Goal: Information Seeking & Learning: Understand process/instructions

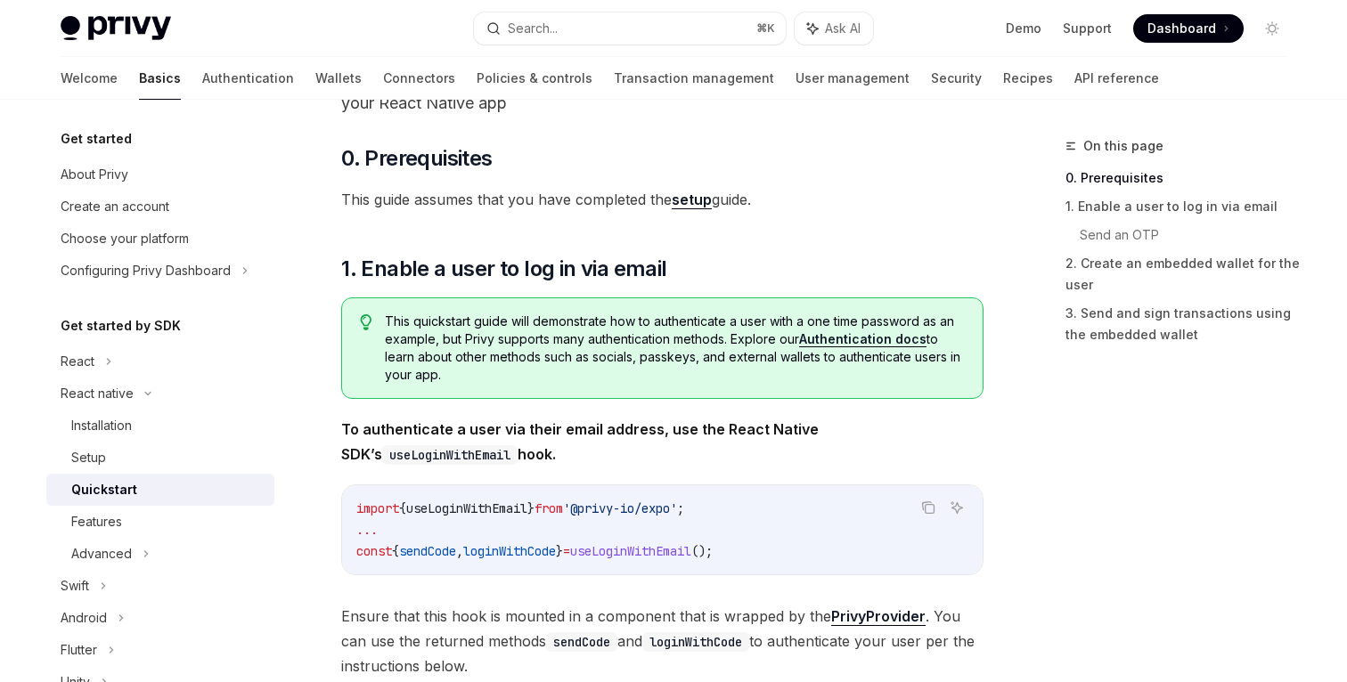
scroll to position [134, 0]
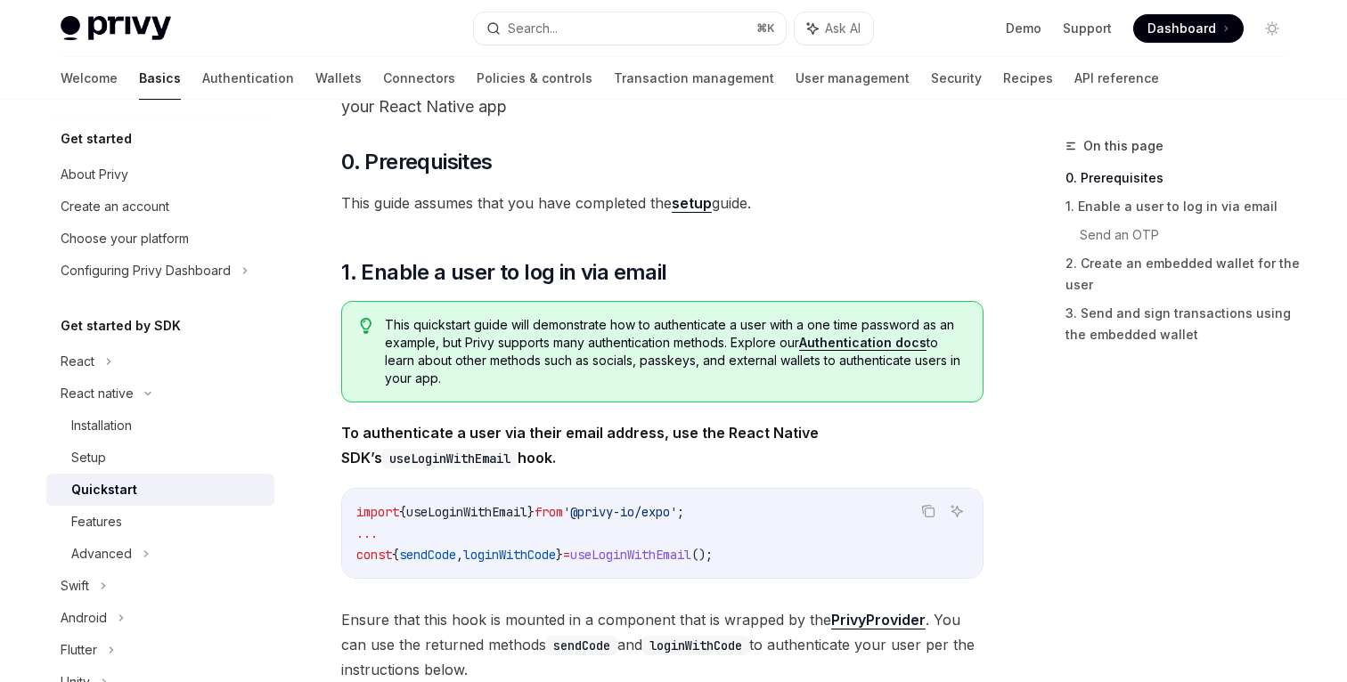
click at [534, 518] on span "}" at bounding box center [530, 512] width 7 height 16
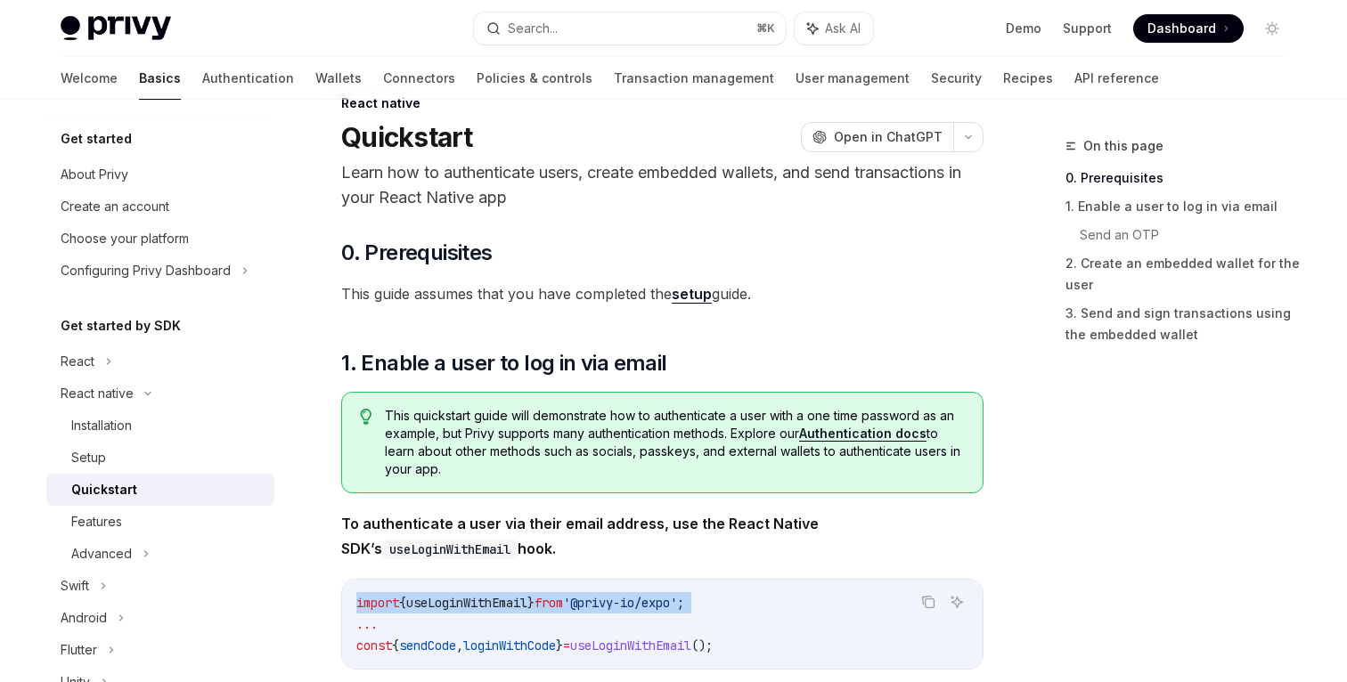
scroll to position [0, 0]
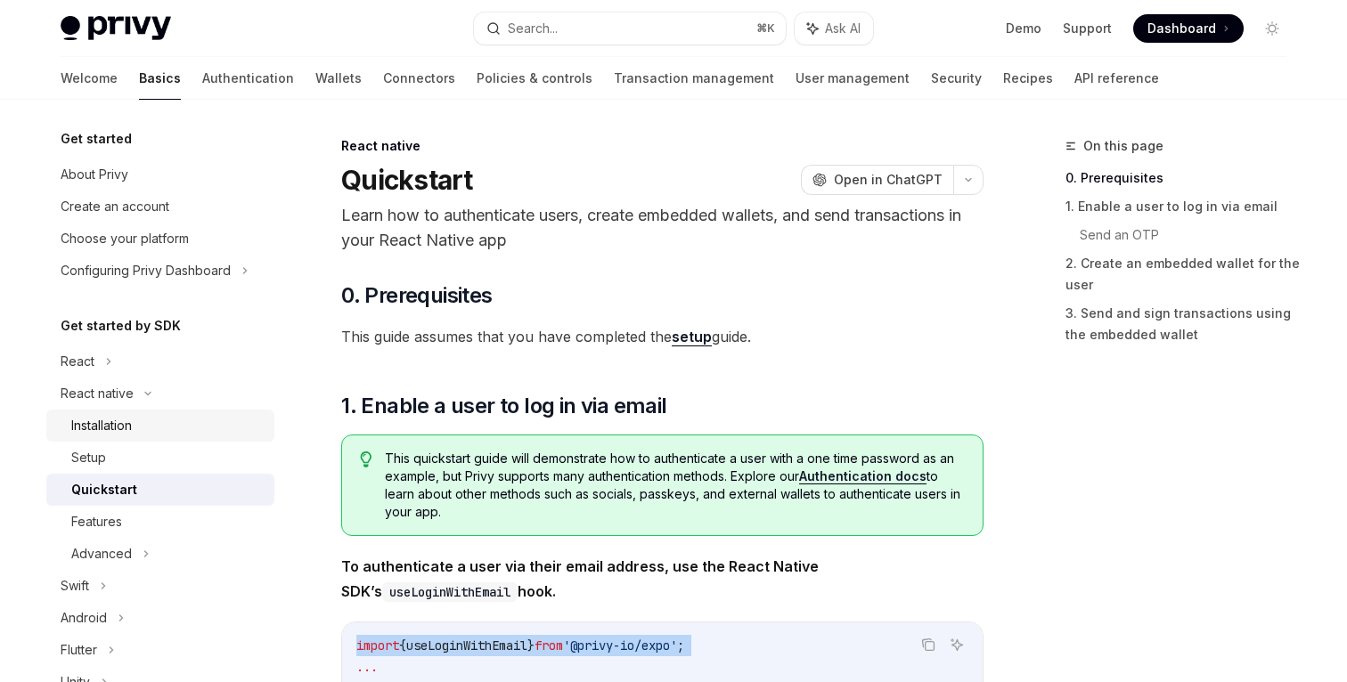
click at [111, 435] on div "Installation" at bounding box center [101, 425] width 61 height 21
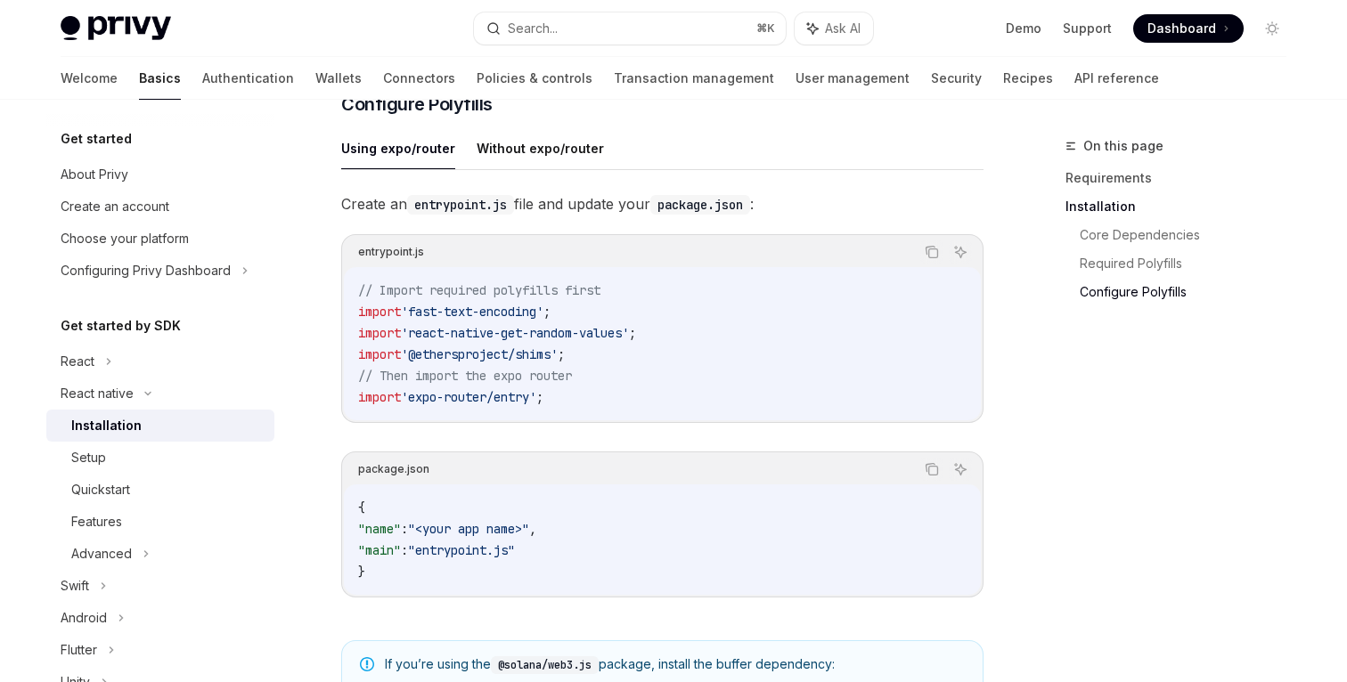
scroll to position [799, 0]
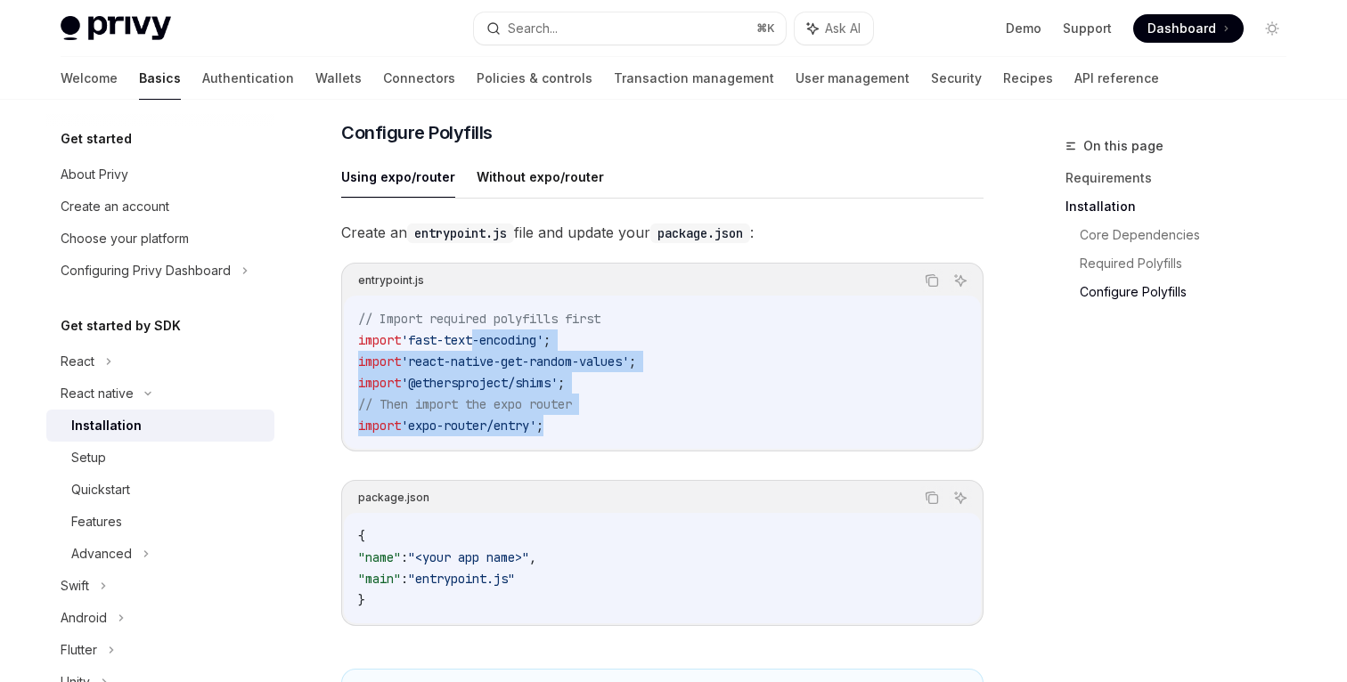
drag, startPoint x: 571, startPoint y: 423, endPoint x: 477, endPoint y: 343, distance: 123.9
click at [477, 343] on code "// Import required polyfills first import 'fast-text-encoding' ; import 'react-…" at bounding box center [662, 372] width 608 height 128
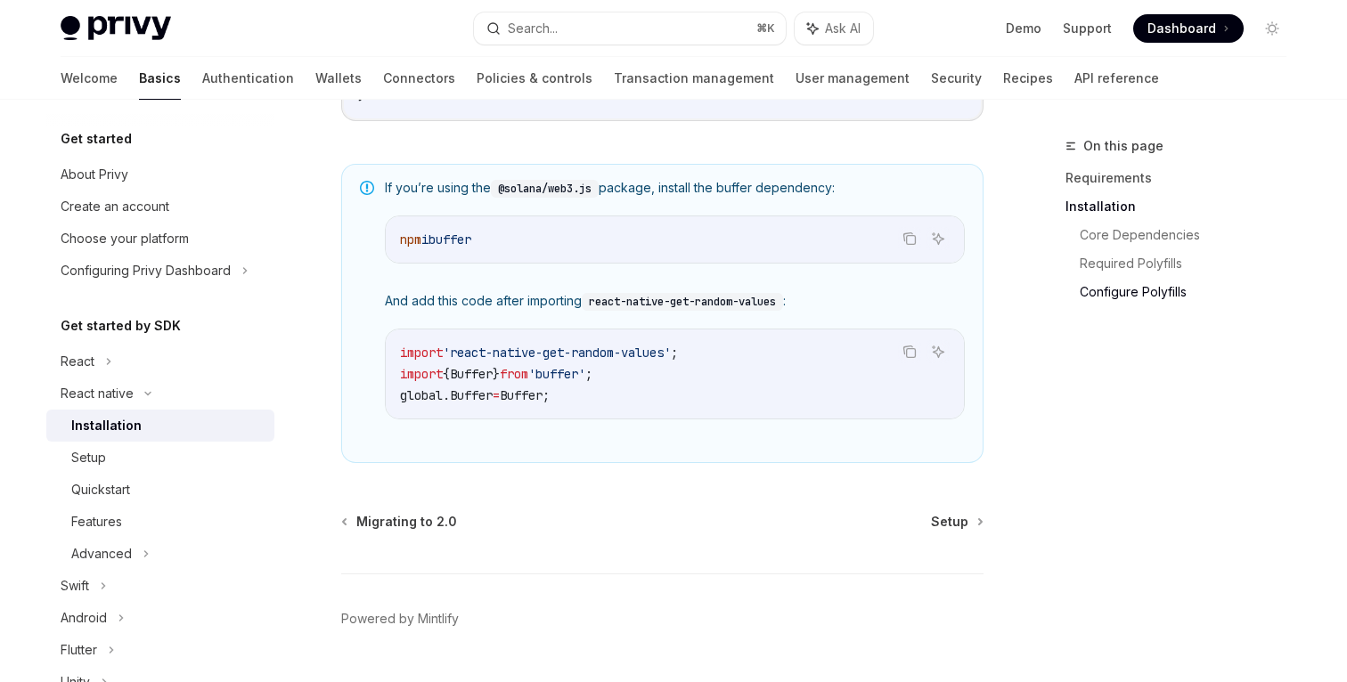
scroll to position [1356, 0]
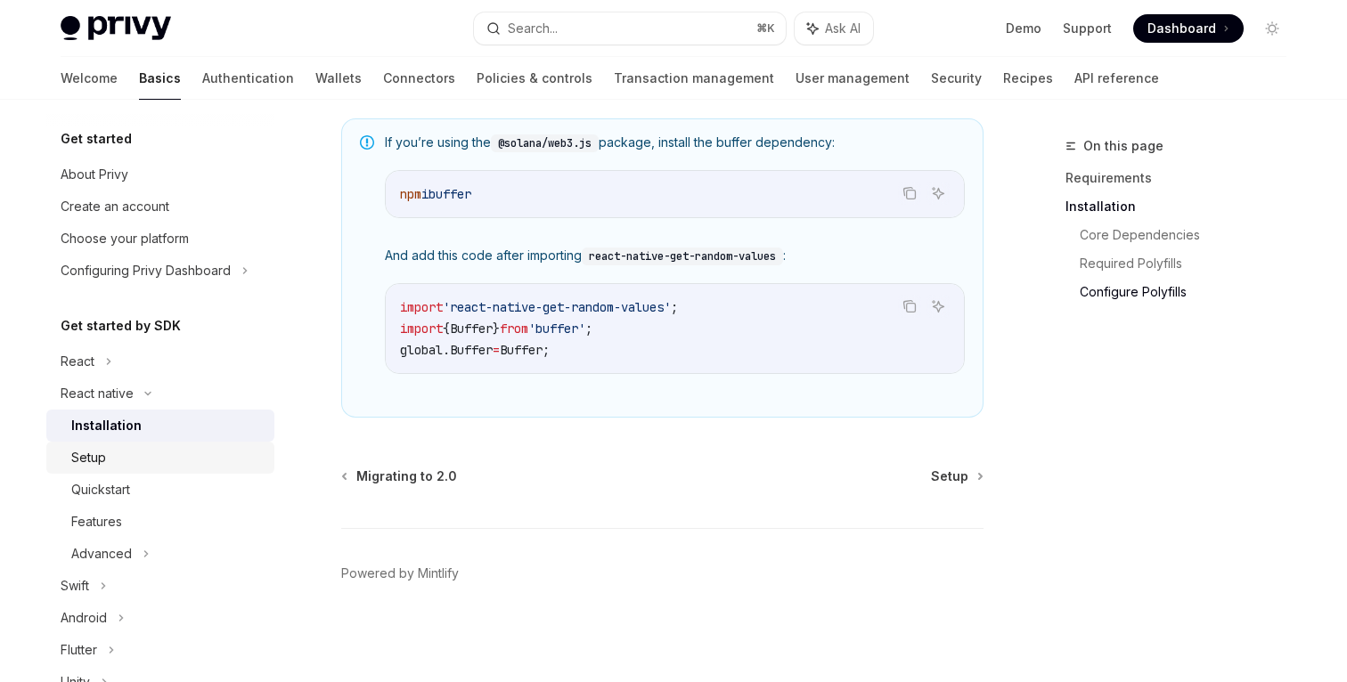
click at [135, 453] on div "Setup" at bounding box center [167, 457] width 192 height 21
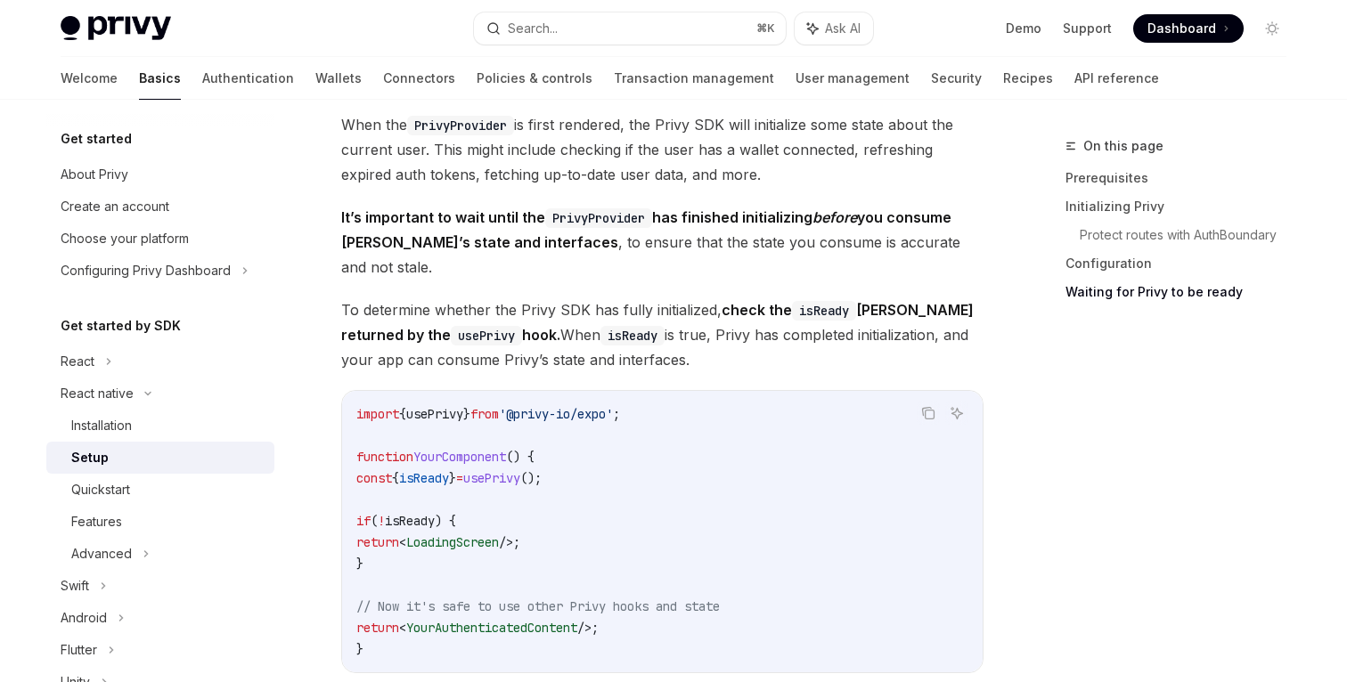
scroll to position [1346, 0]
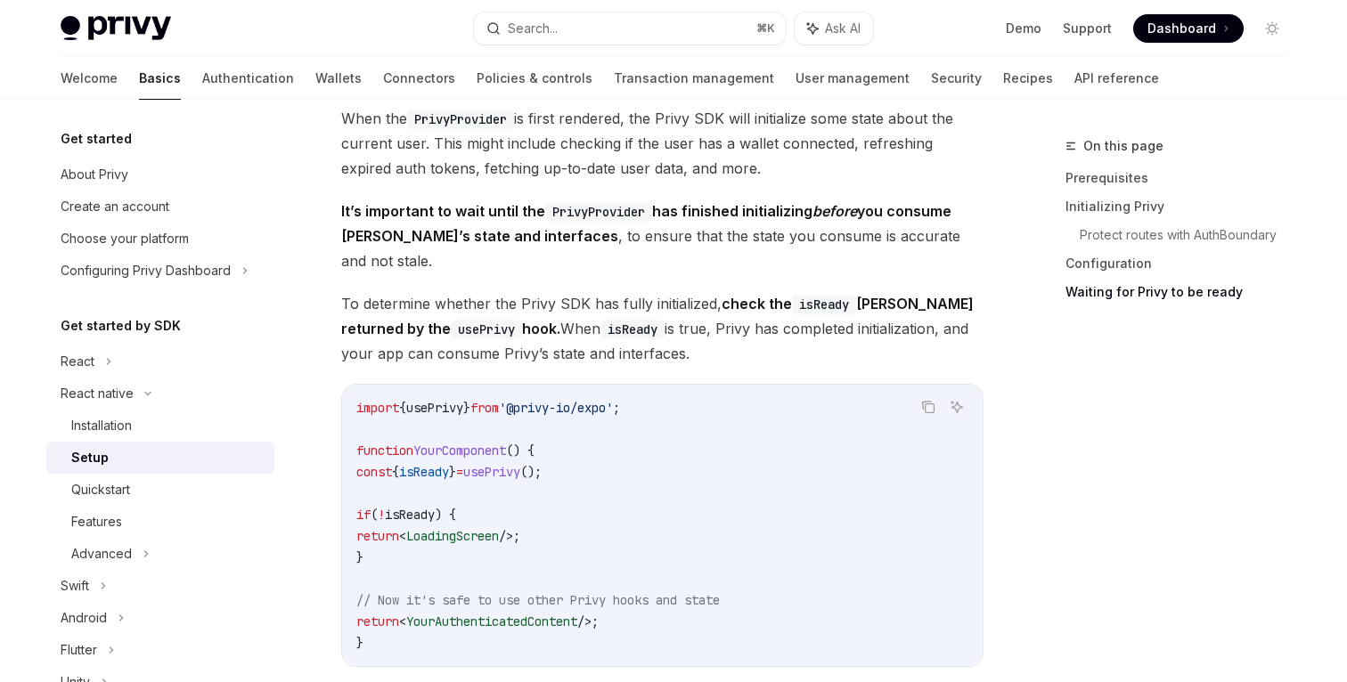
click at [449, 464] on span "isReady" at bounding box center [424, 472] width 50 height 16
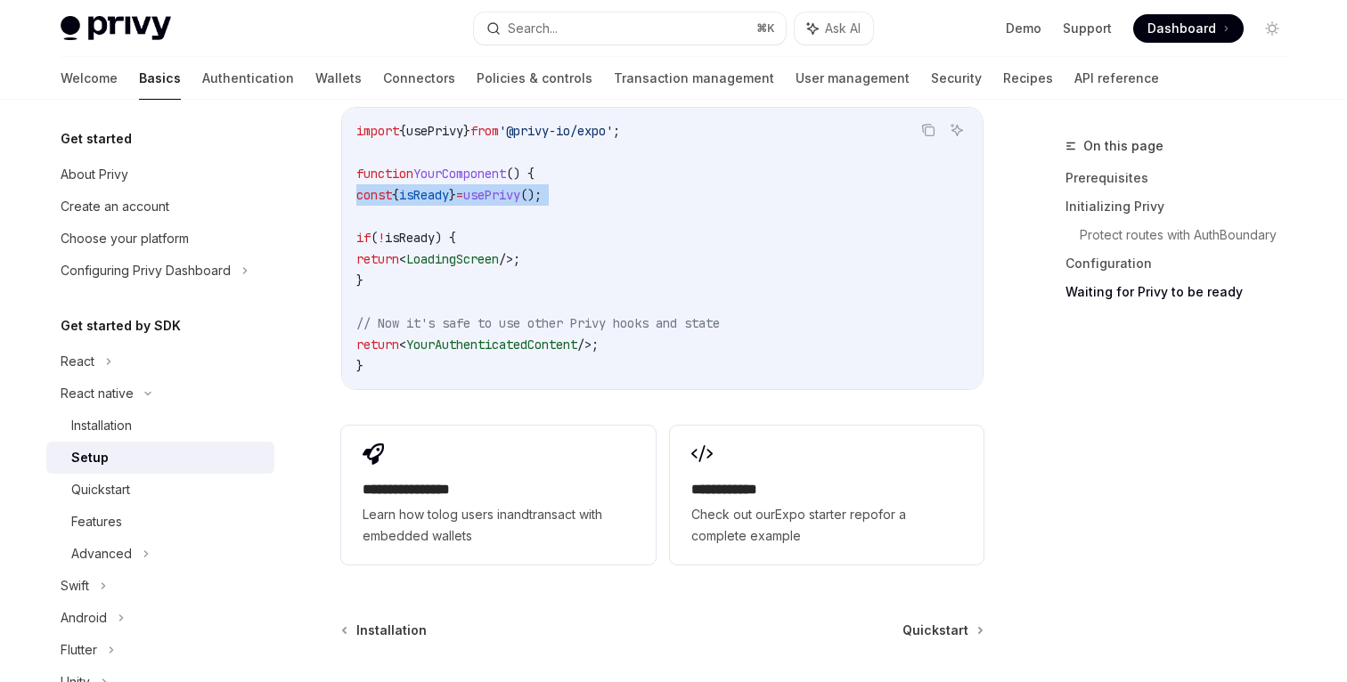
scroll to position [1481, 0]
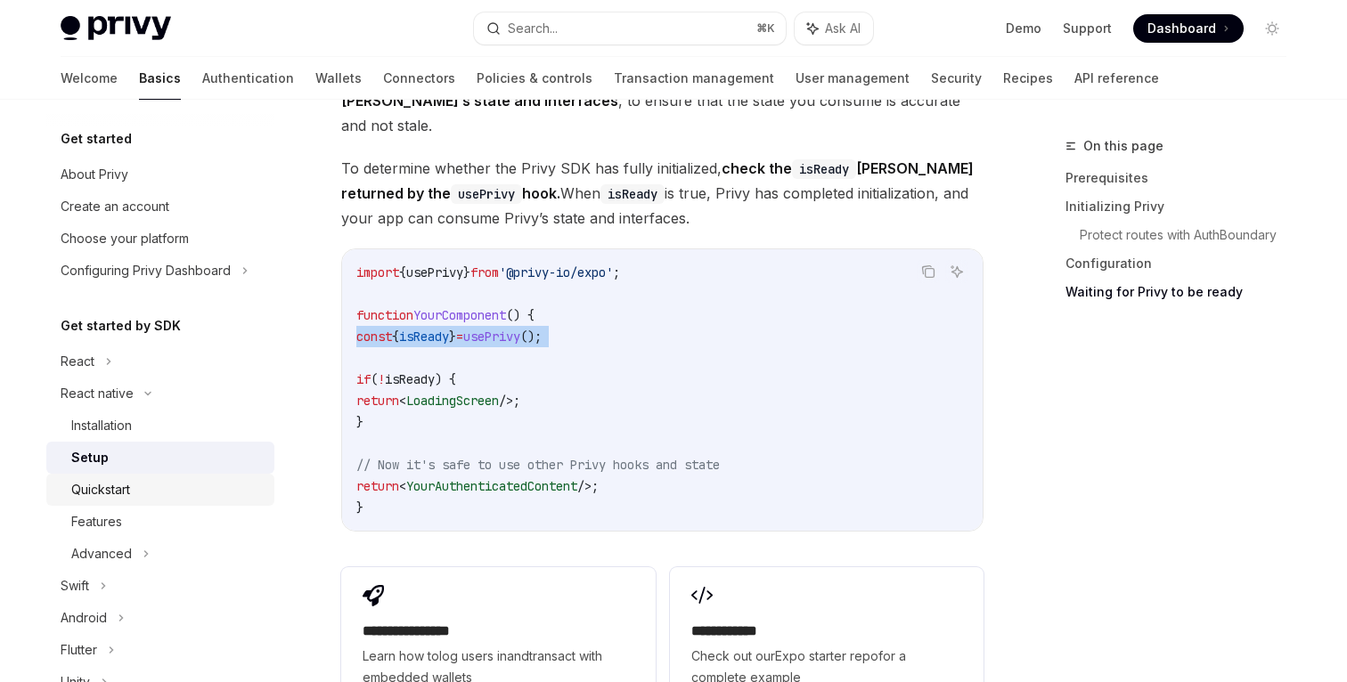
click at [190, 493] on div "Quickstart" at bounding box center [167, 489] width 192 height 21
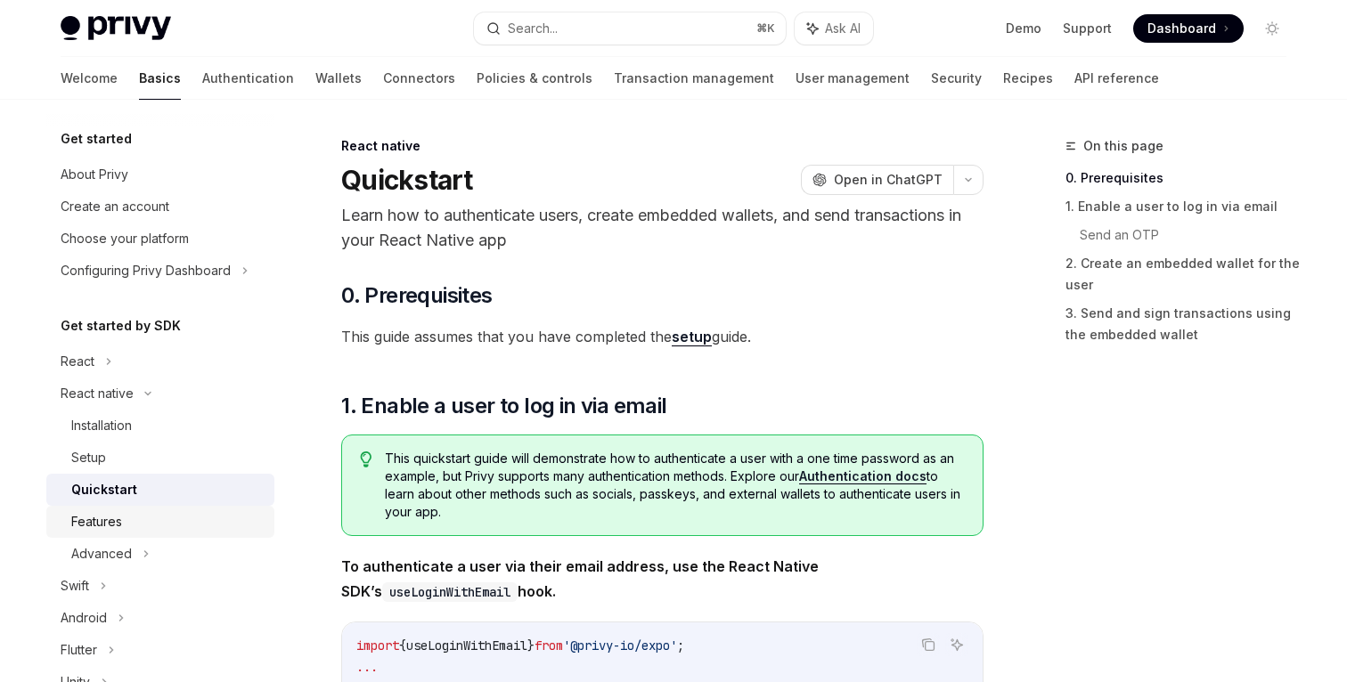
click at [106, 518] on div "Features" at bounding box center [96, 521] width 51 height 21
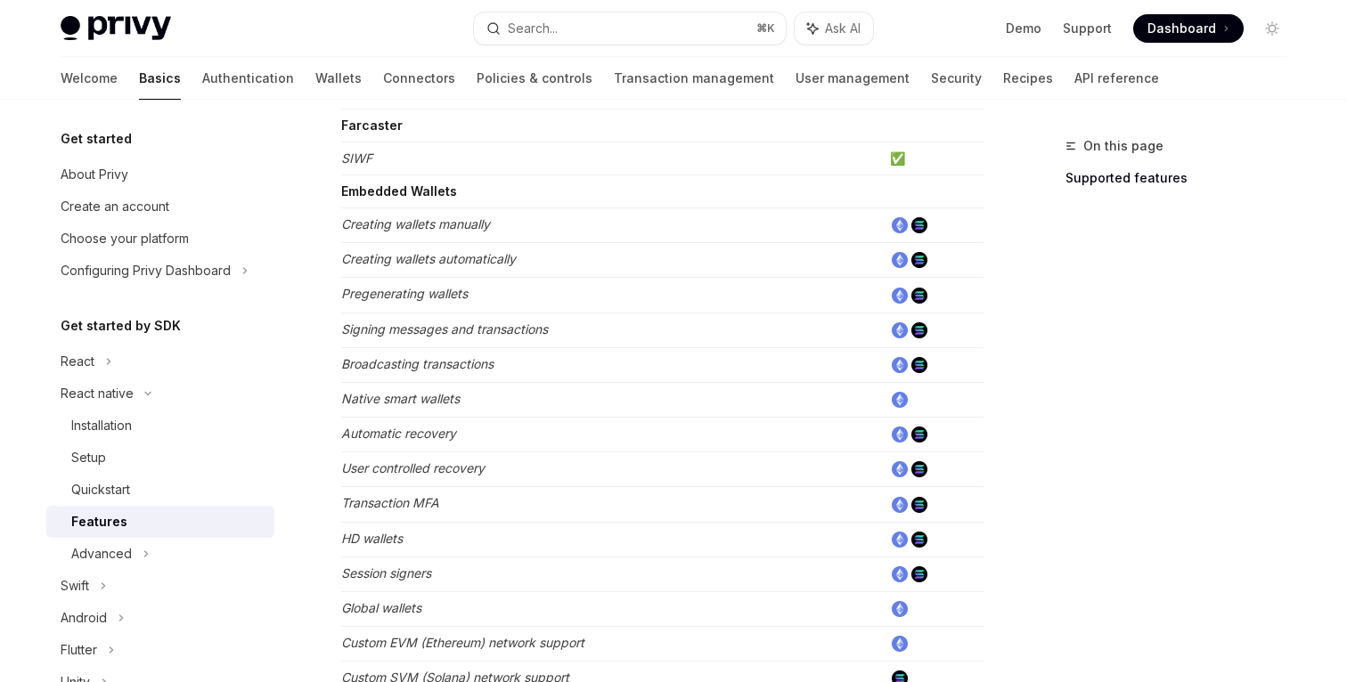
scroll to position [498, 0]
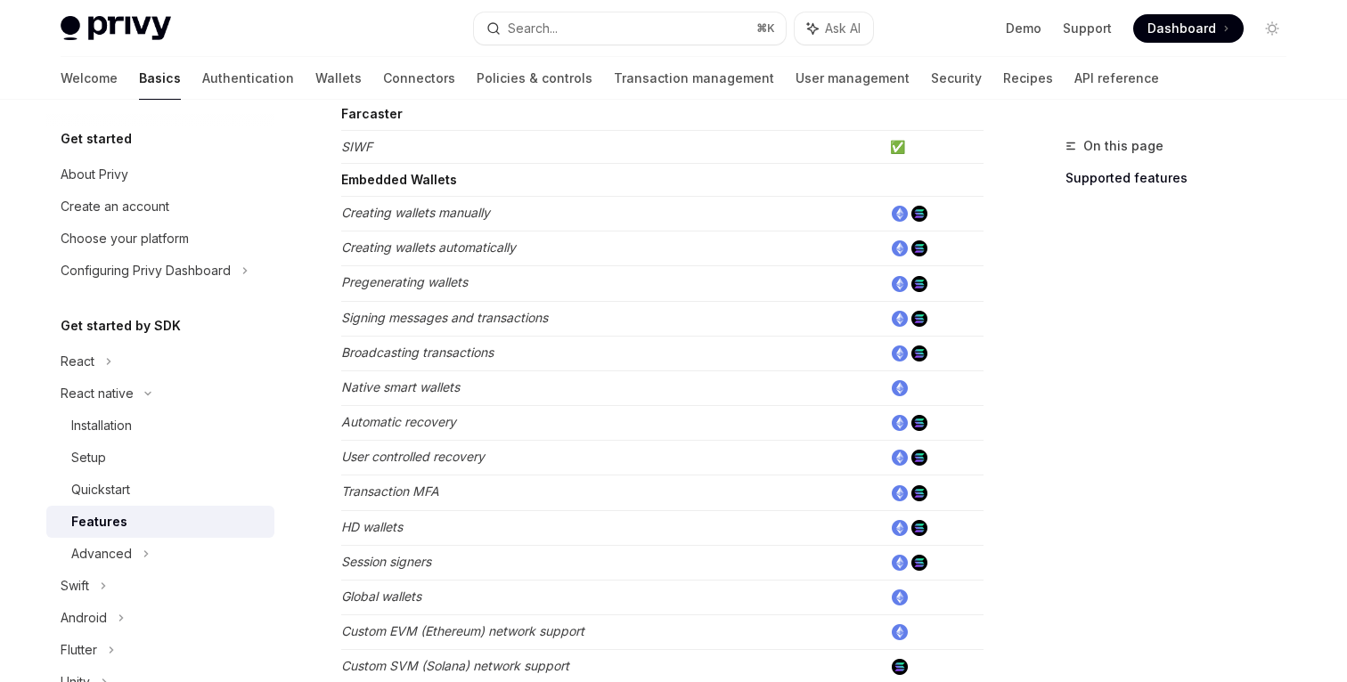
click at [505, 214] on td "Creating wallets manually" at bounding box center [612, 214] width 542 height 35
click at [516, 377] on td "Native smart wallets" at bounding box center [612, 388] width 542 height 35
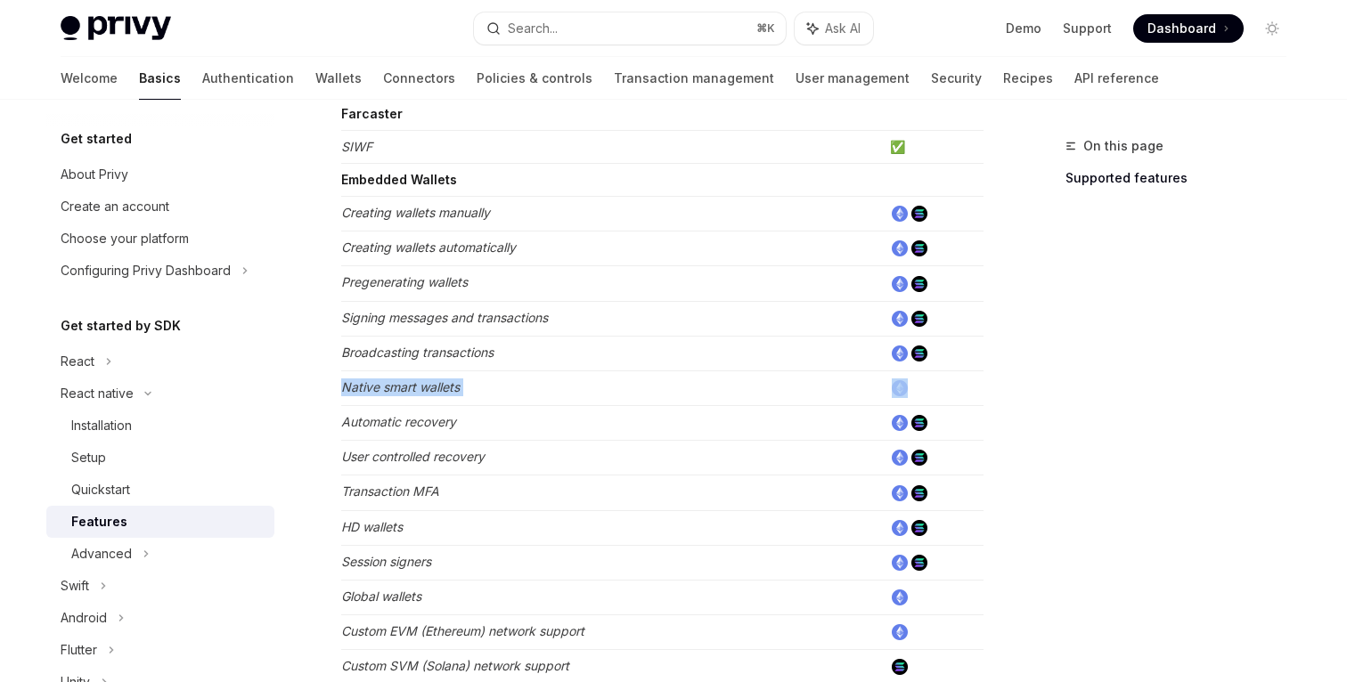
click at [516, 377] on td "Native smart wallets" at bounding box center [612, 388] width 542 height 35
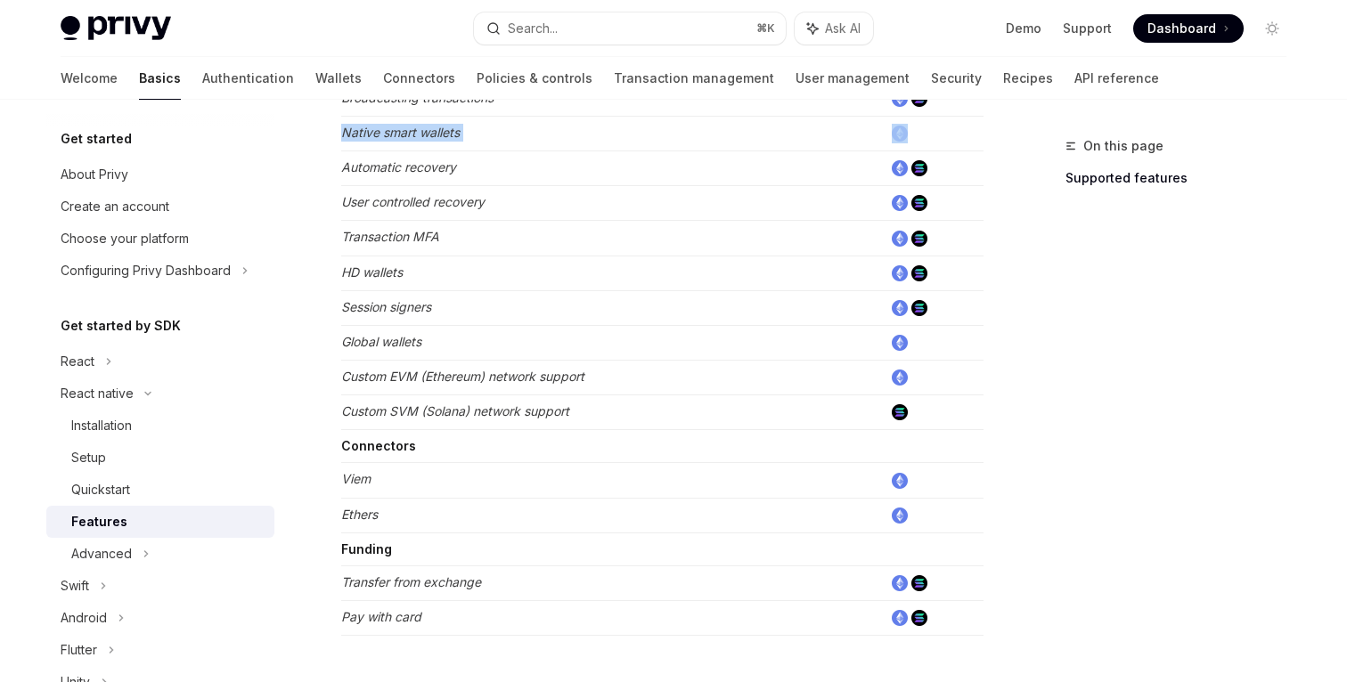
scroll to position [754, 0]
click at [143, 550] on icon at bounding box center [146, 553] width 7 height 21
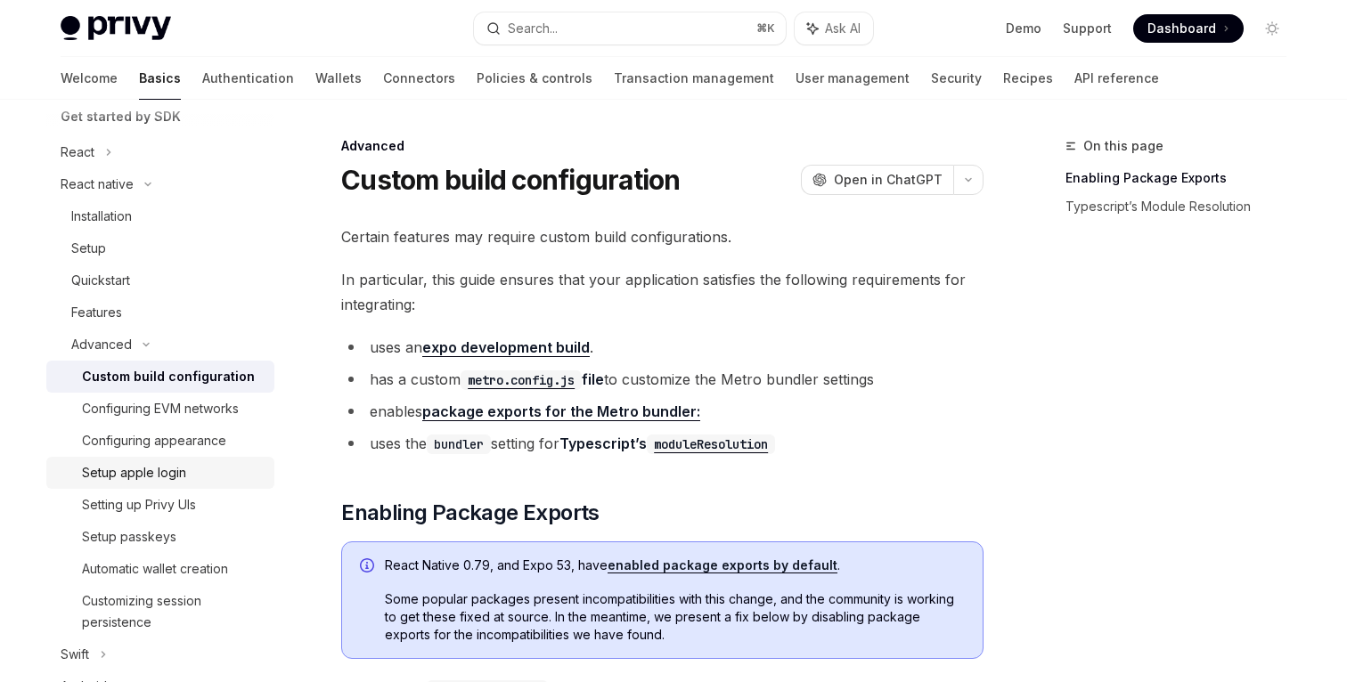
scroll to position [216, 0]
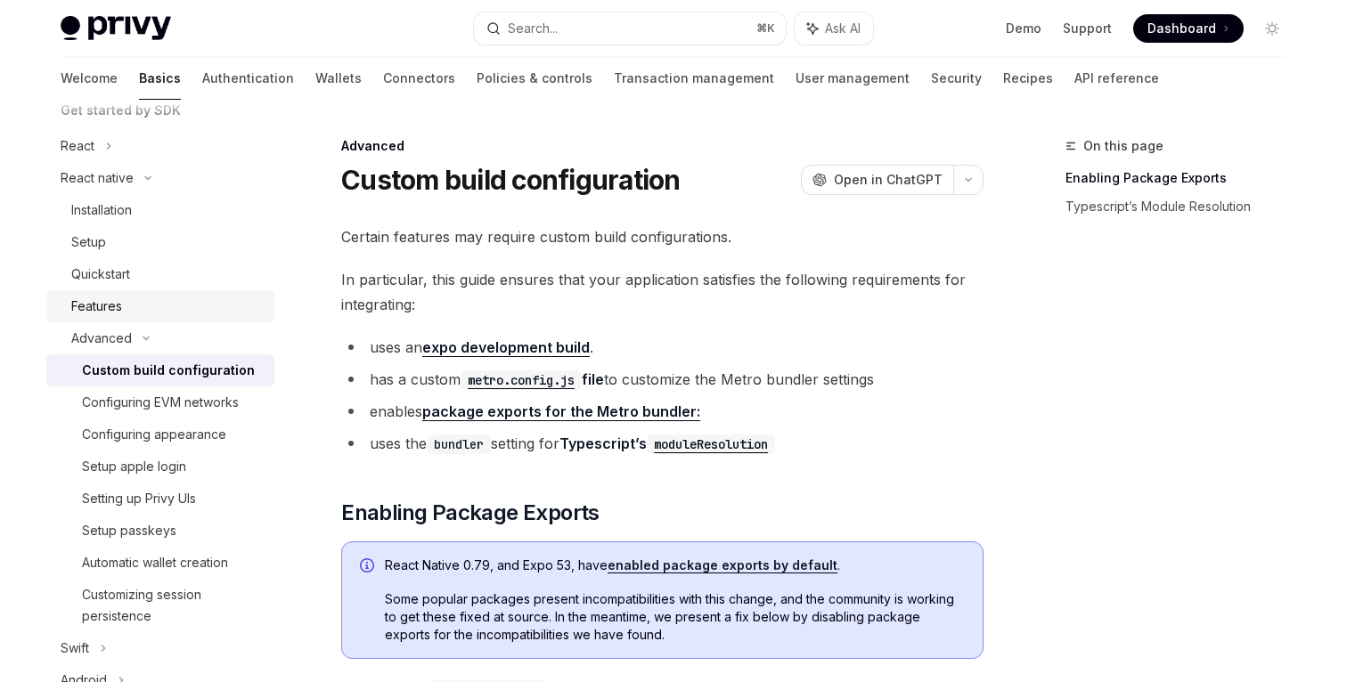
click at [102, 314] on div "Features" at bounding box center [96, 306] width 51 height 21
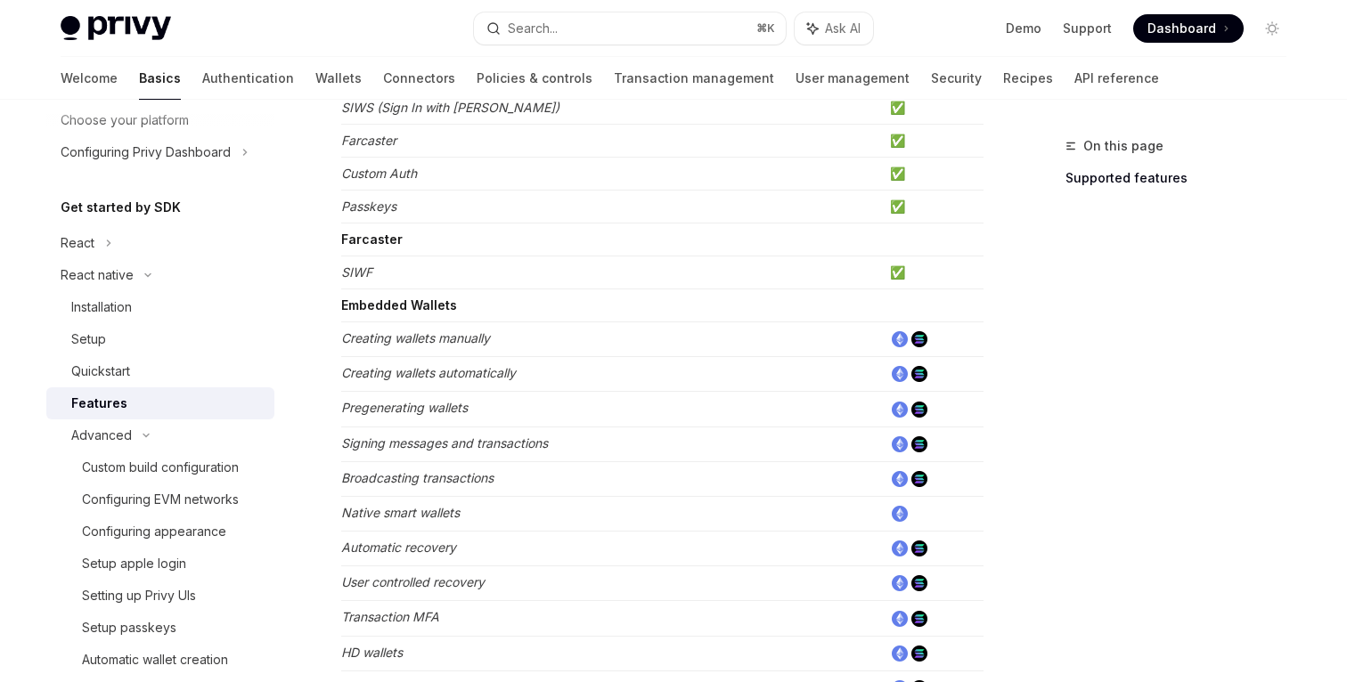
scroll to position [81, 0]
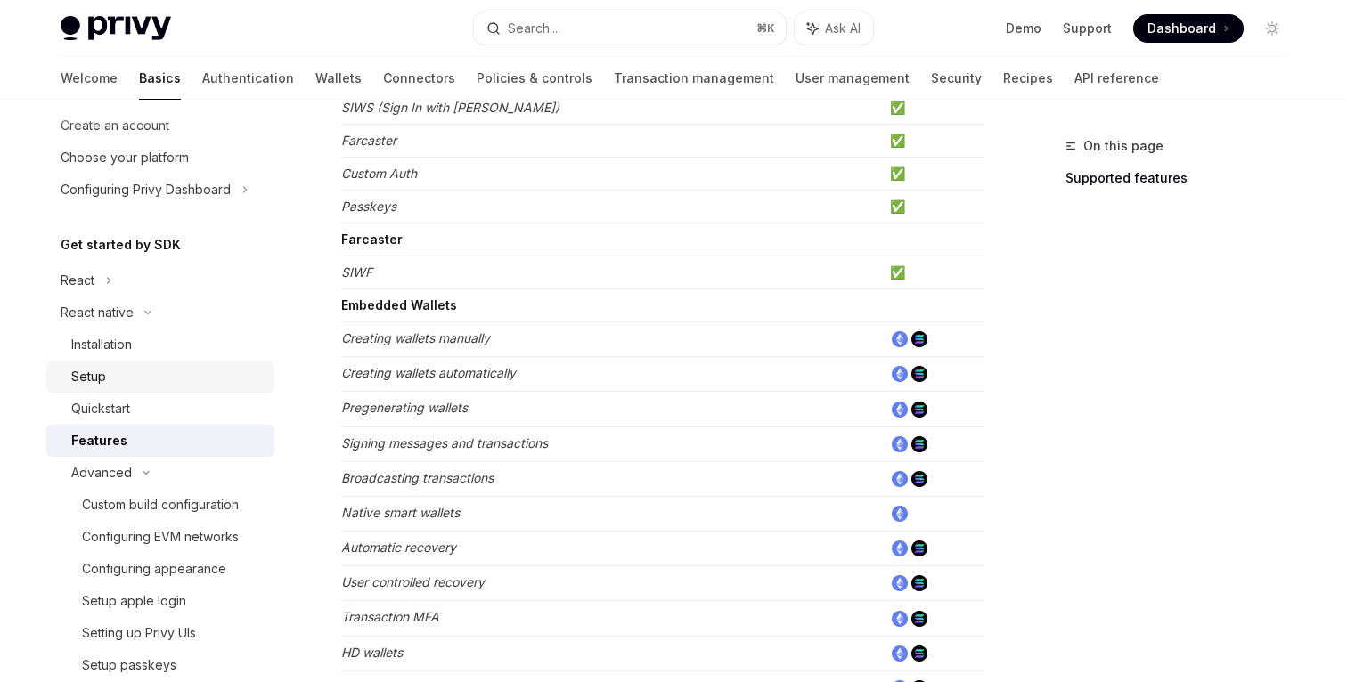
click at [90, 384] on div "Setup" at bounding box center [88, 376] width 35 height 21
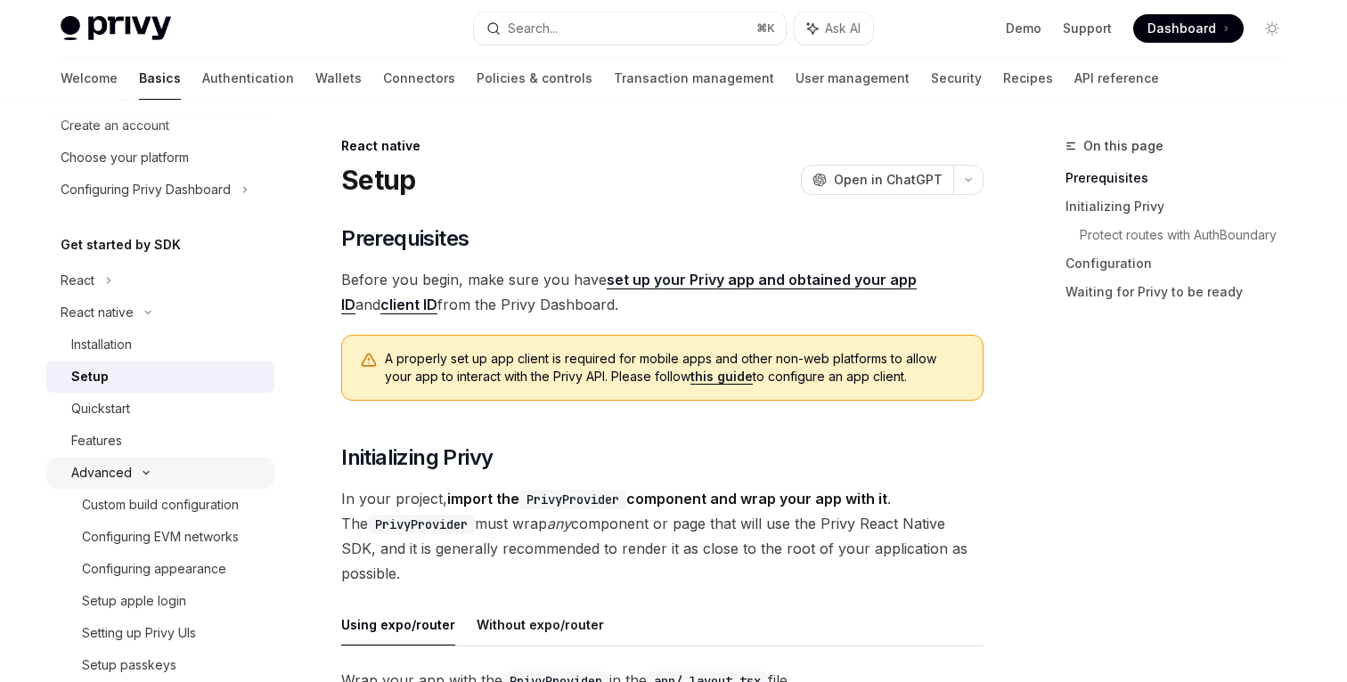
click at [94, 464] on div "Advanced" at bounding box center [101, 472] width 61 height 21
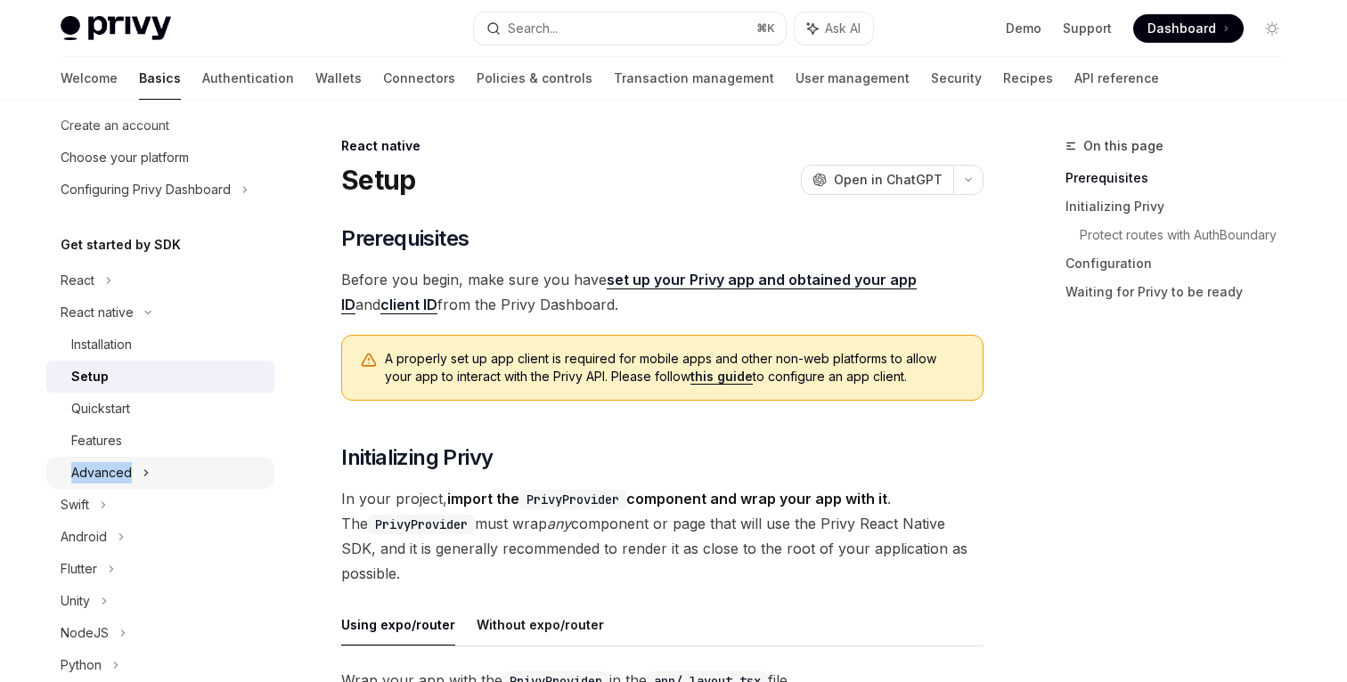
click at [94, 464] on div "Advanced" at bounding box center [101, 472] width 61 height 21
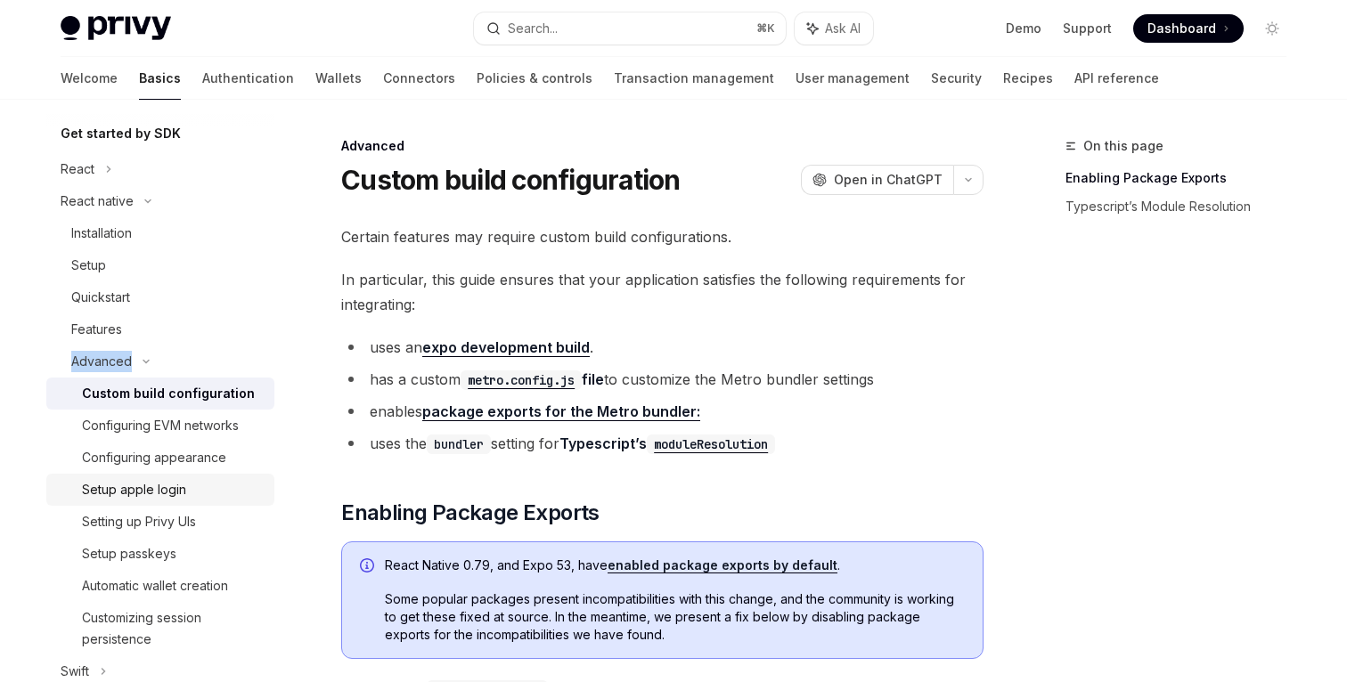
scroll to position [216, 0]
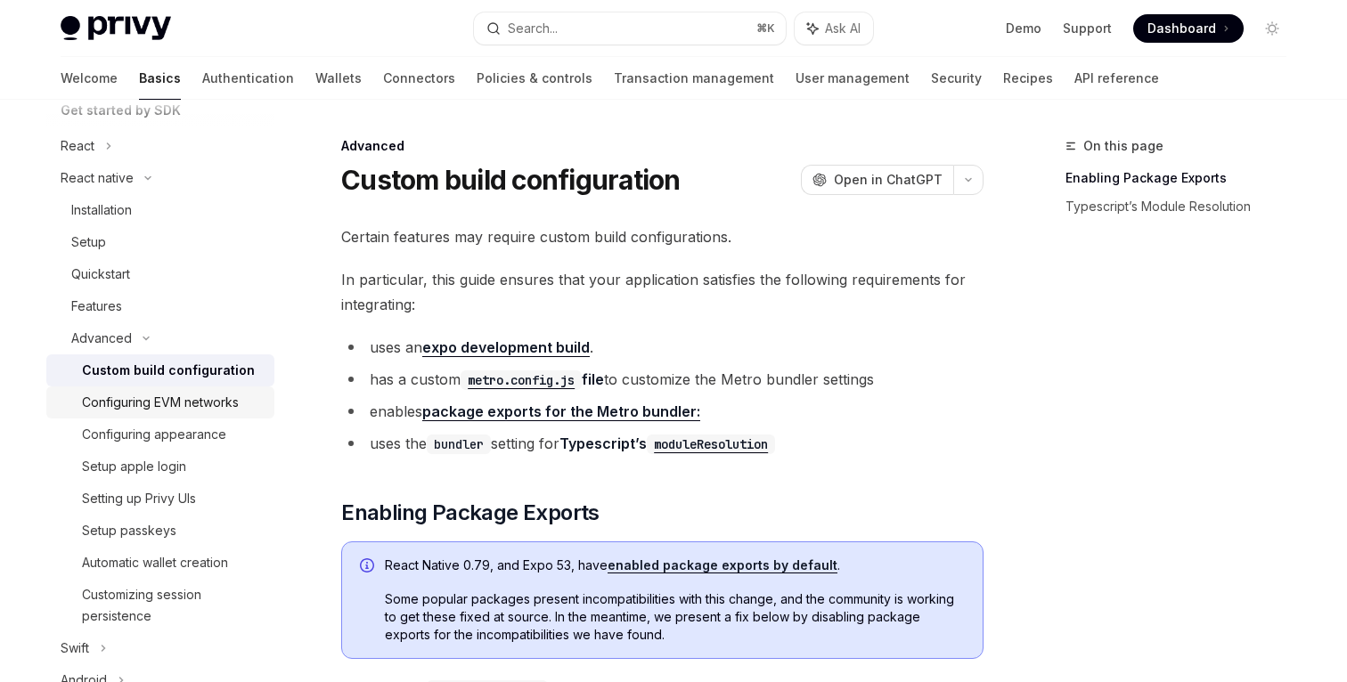
click at [134, 405] on div "Configuring EVM networks" at bounding box center [160, 402] width 157 height 21
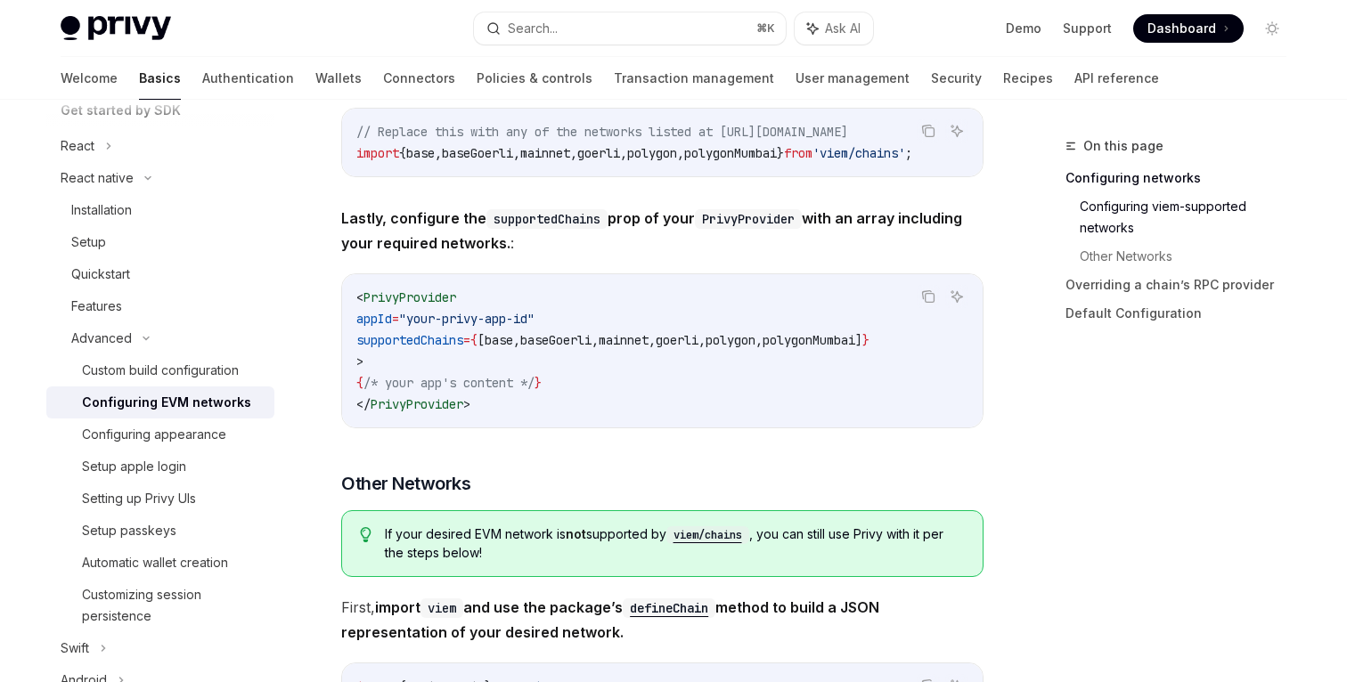
scroll to position [741, 0]
click at [572, 387] on code "< PrivyProvider appId = "your-privy-app-id" supportedChains = { [ base , baseGo…" at bounding box center [662, 349] width 612 height 128
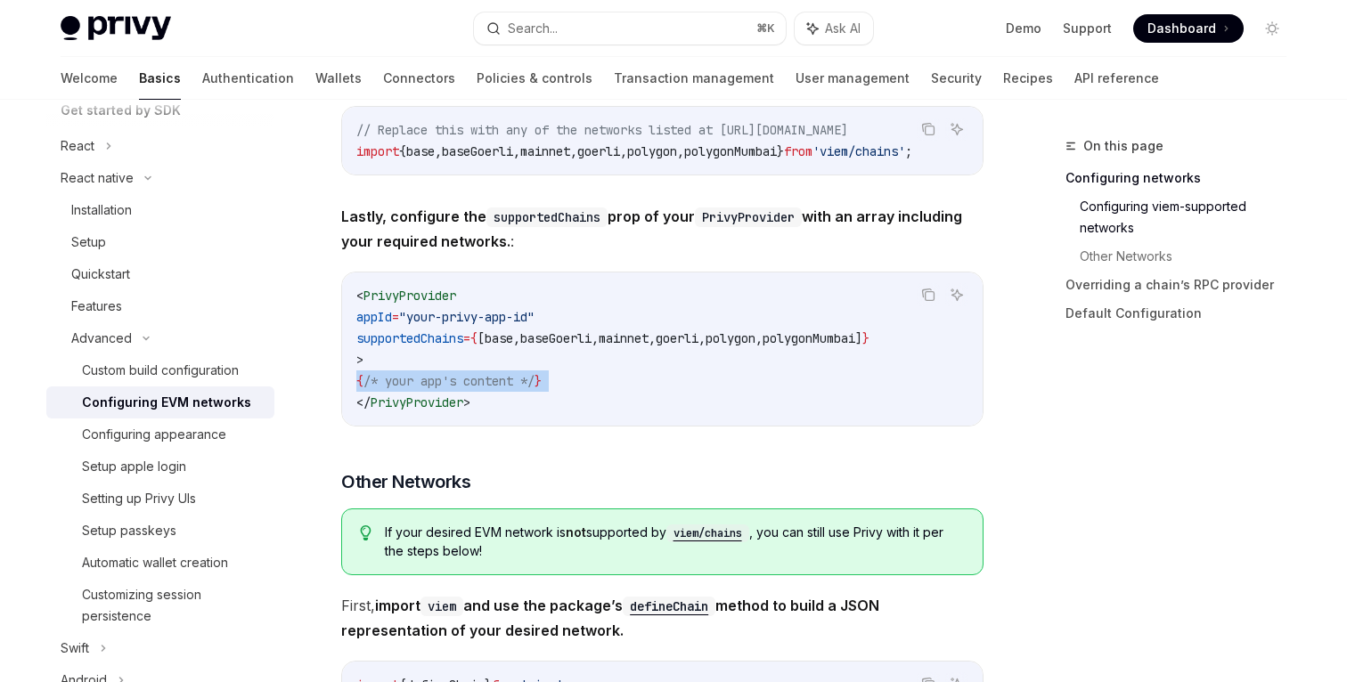
click at [572, 387] on code "< PrivyProvider appId = "your-privy-app-id" supportedChains = { [ base , baseGo…" at bounding box center [662, 349] width 612 height 128
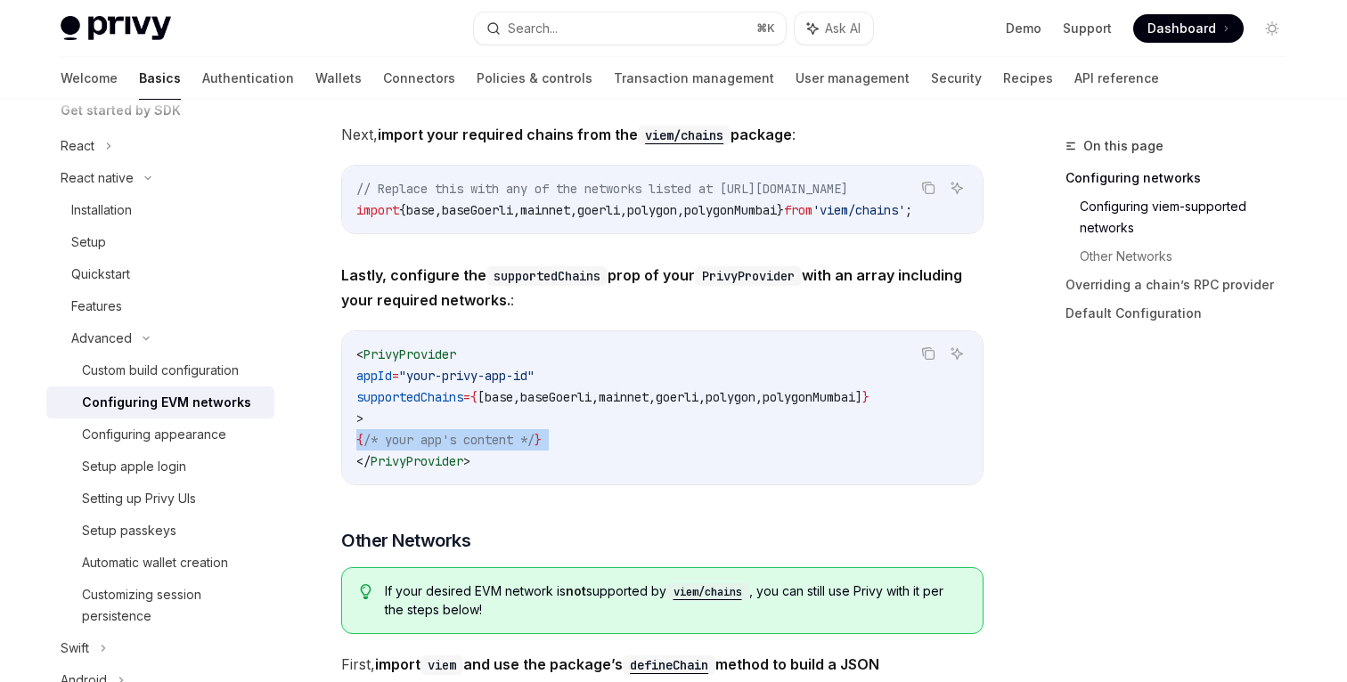
scroll to position [664, 0]
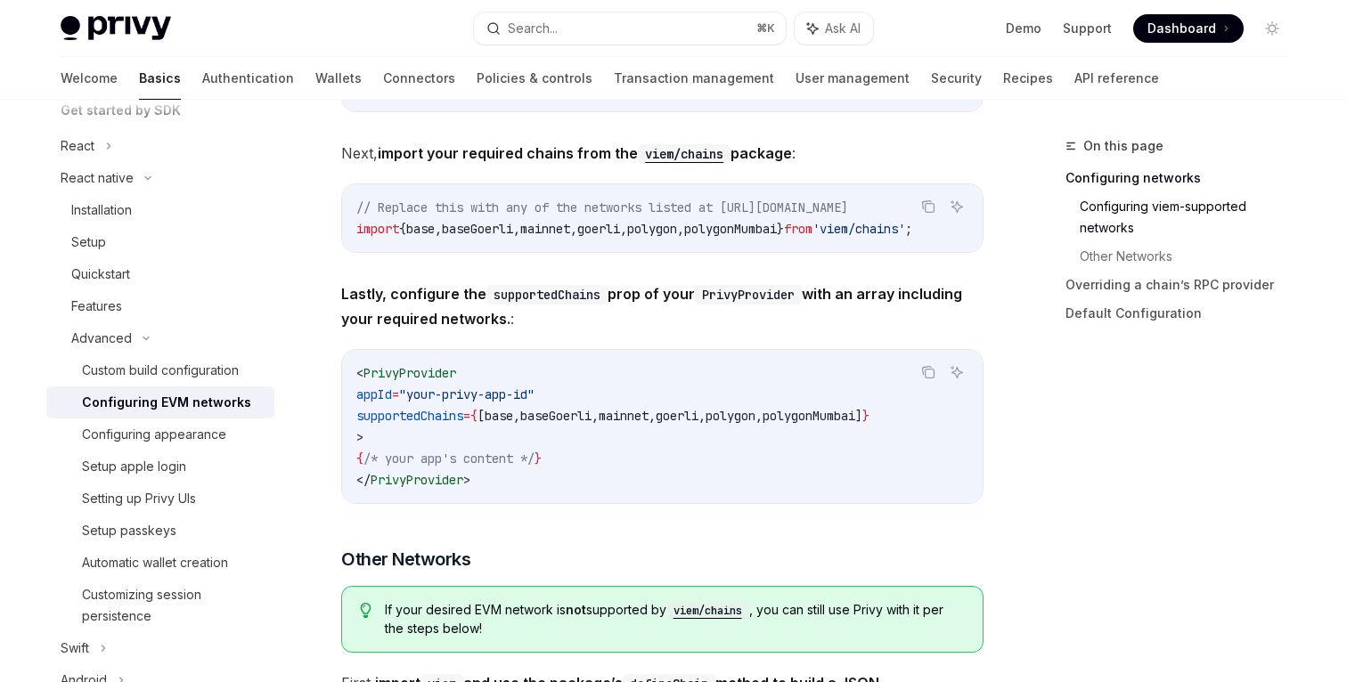
click at [586, 421] on span "baseGoerli" at bounding box center [555, 416] width 71 height 16
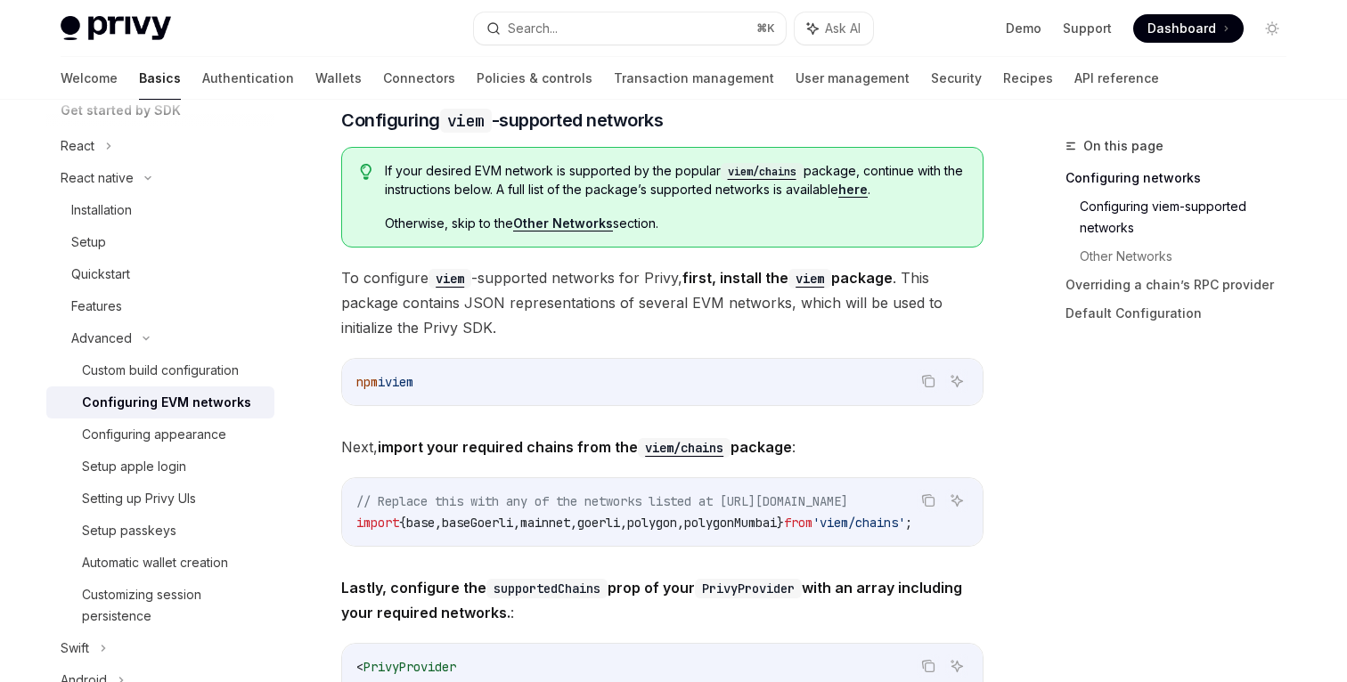
scroll to position [276, 0]
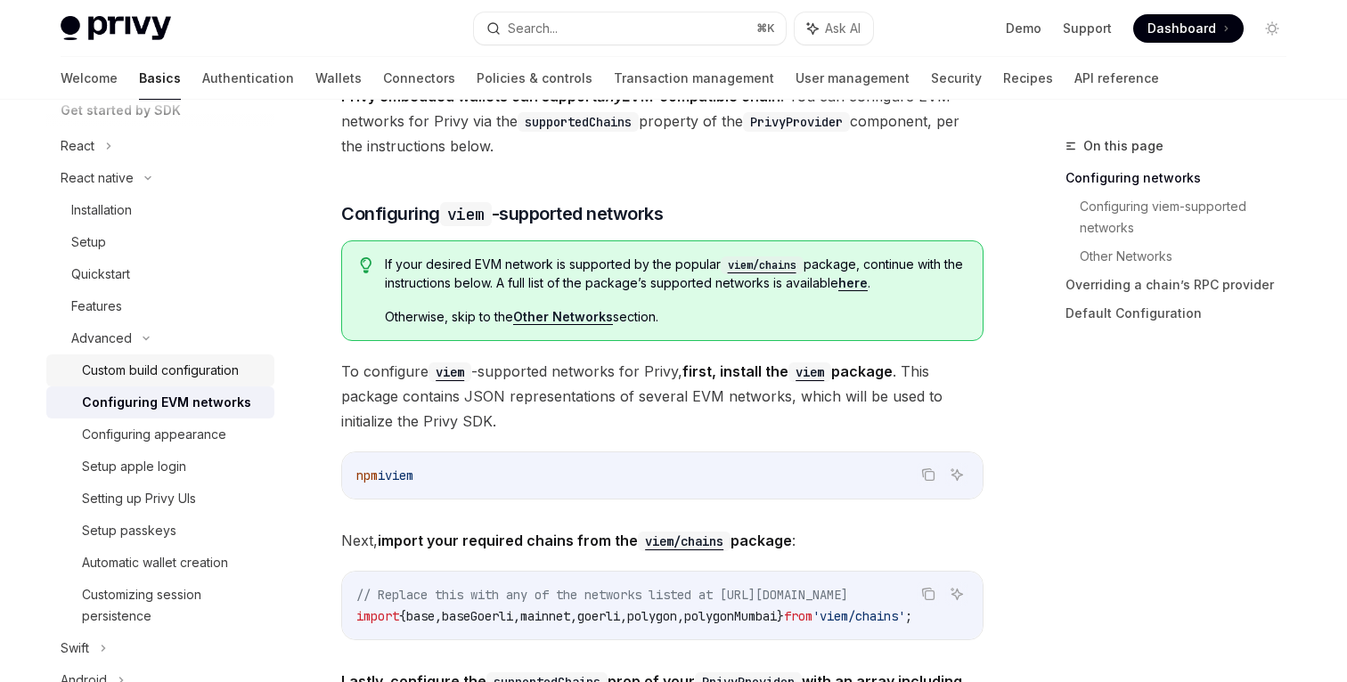
click at [137, 370] on div "Custom build configuration" at bounding box center [160, 370] width 157 height 21
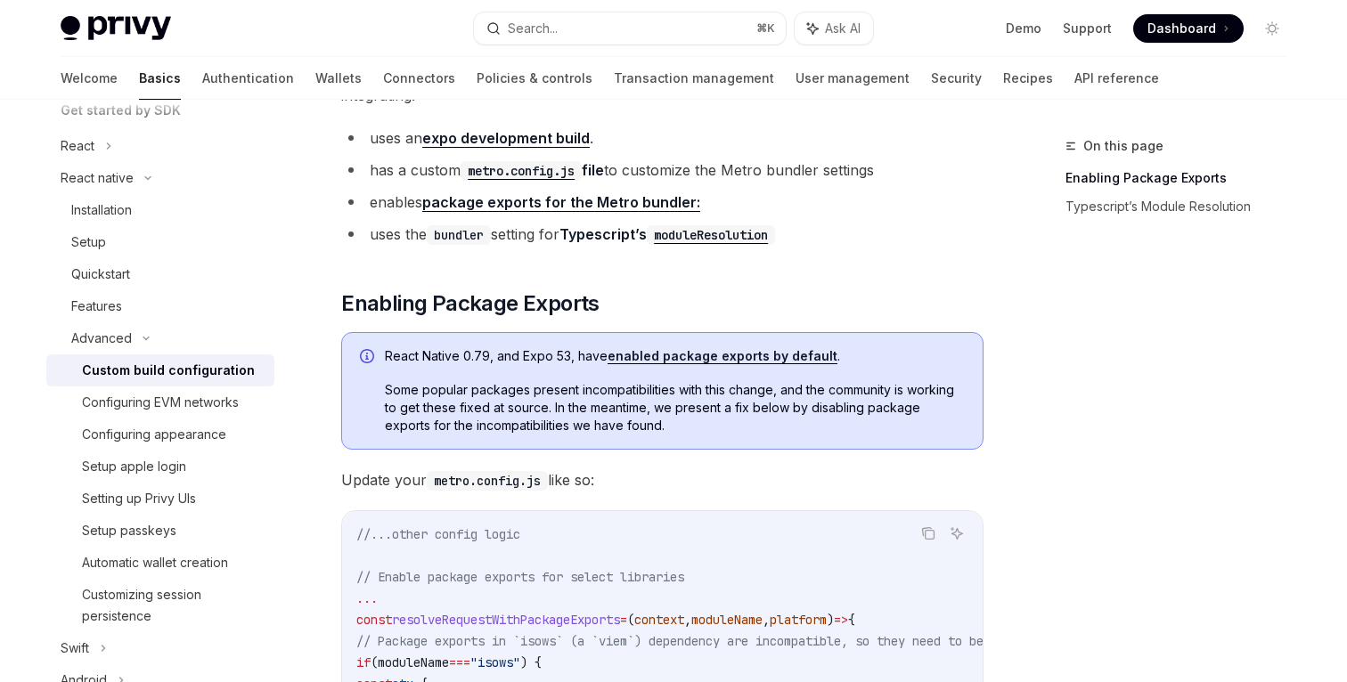
scroll to position [233, 0]
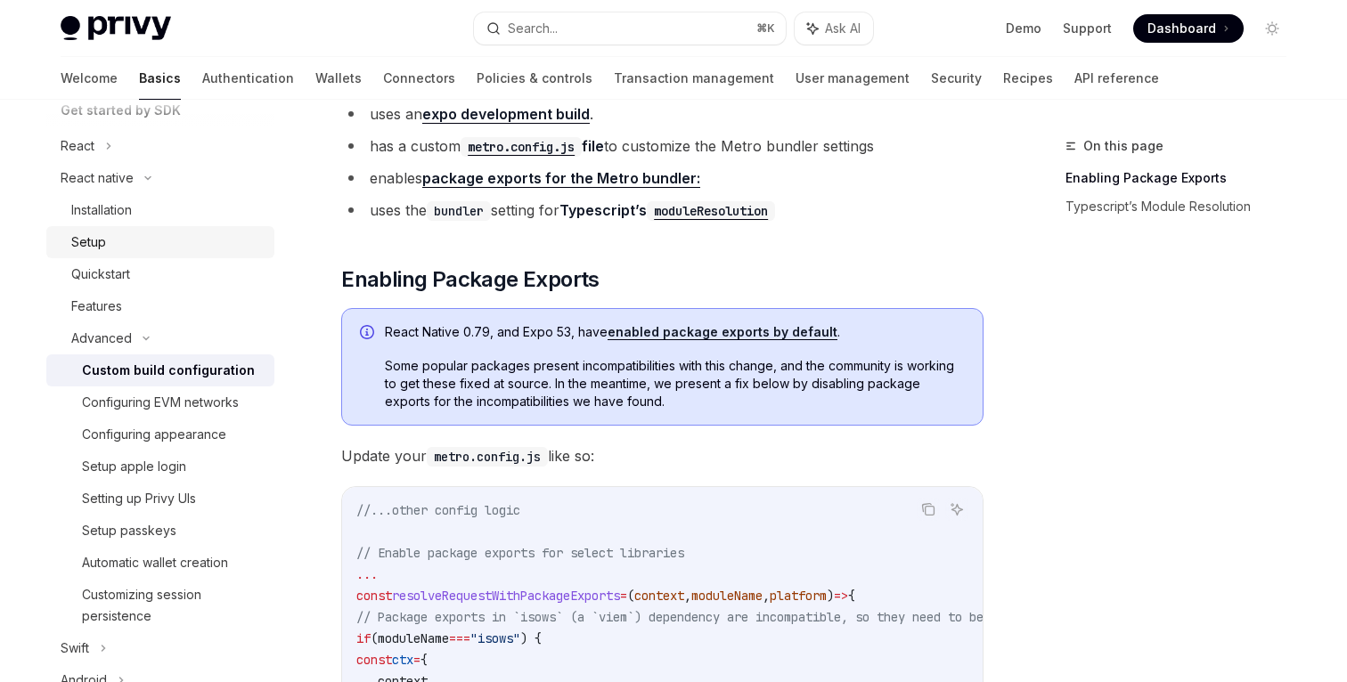
click at [95, 235] on div "Setup" at bounding box center [88, 242] width 35 height 21
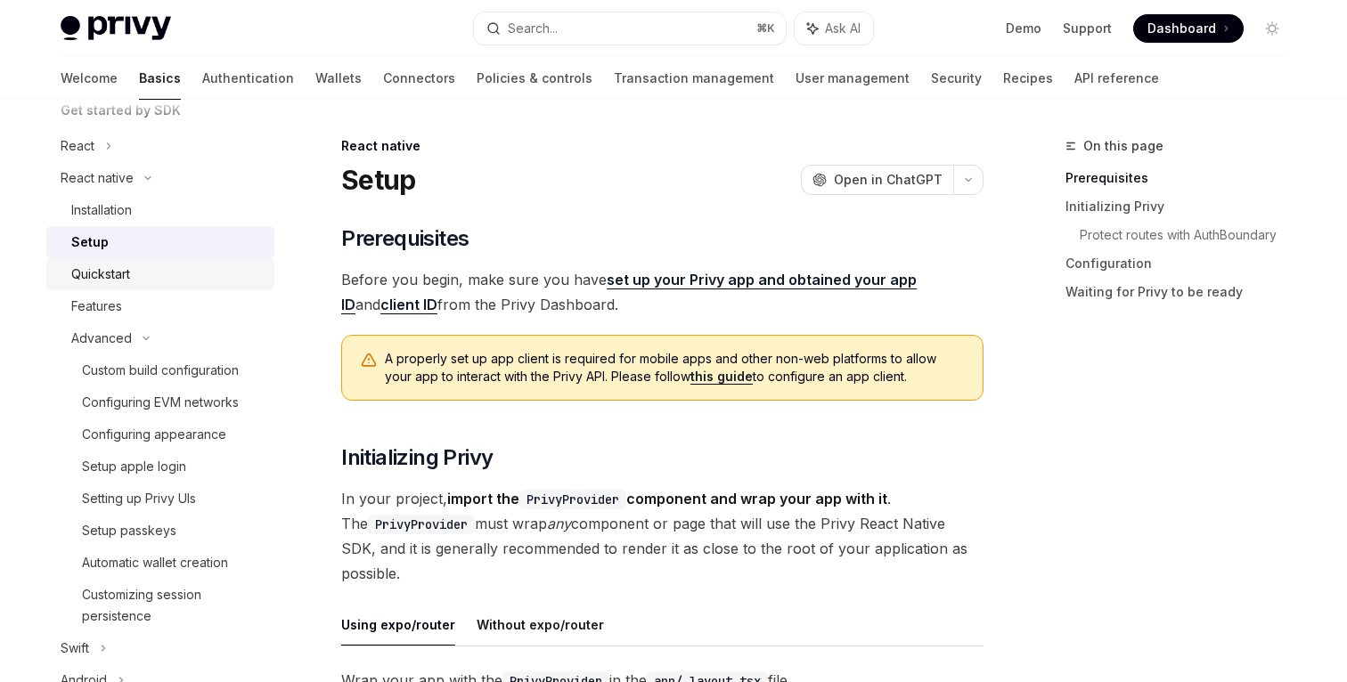
click at [110, 273] on div "Quickstart" at bounding box center [100, 274] width 59 height 21
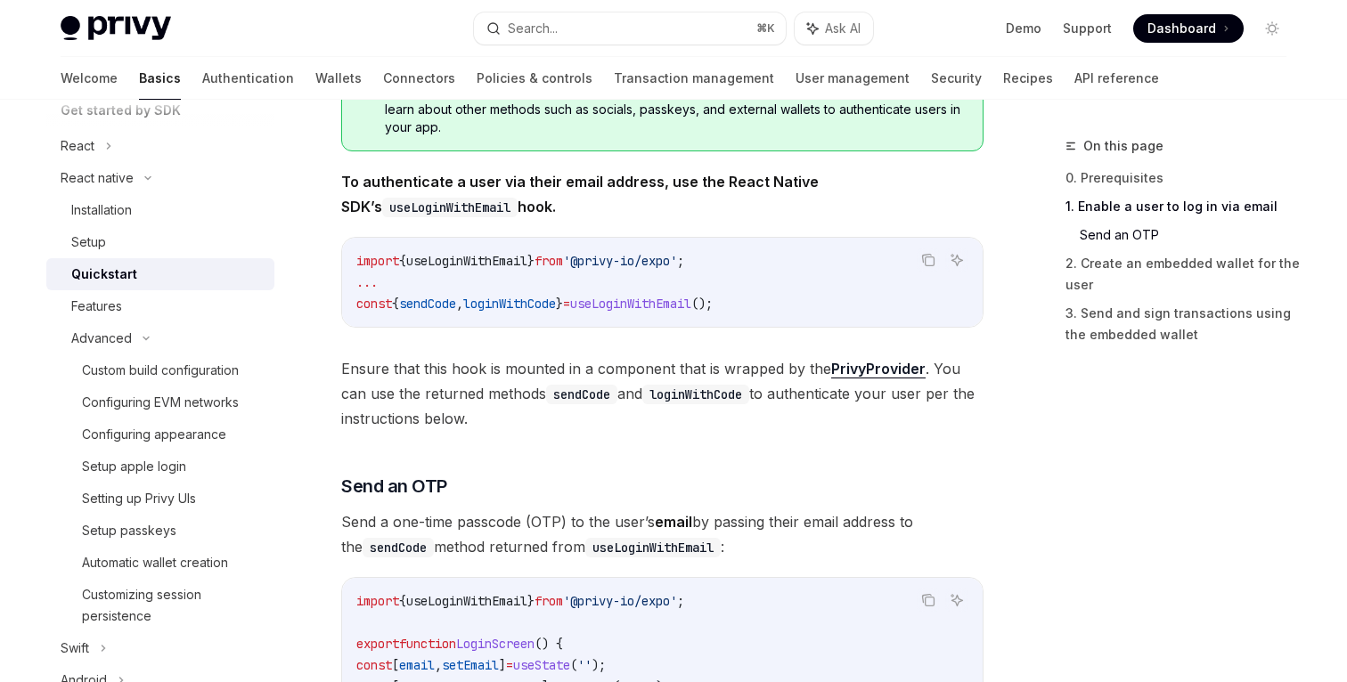
scroll to position [331, 0]
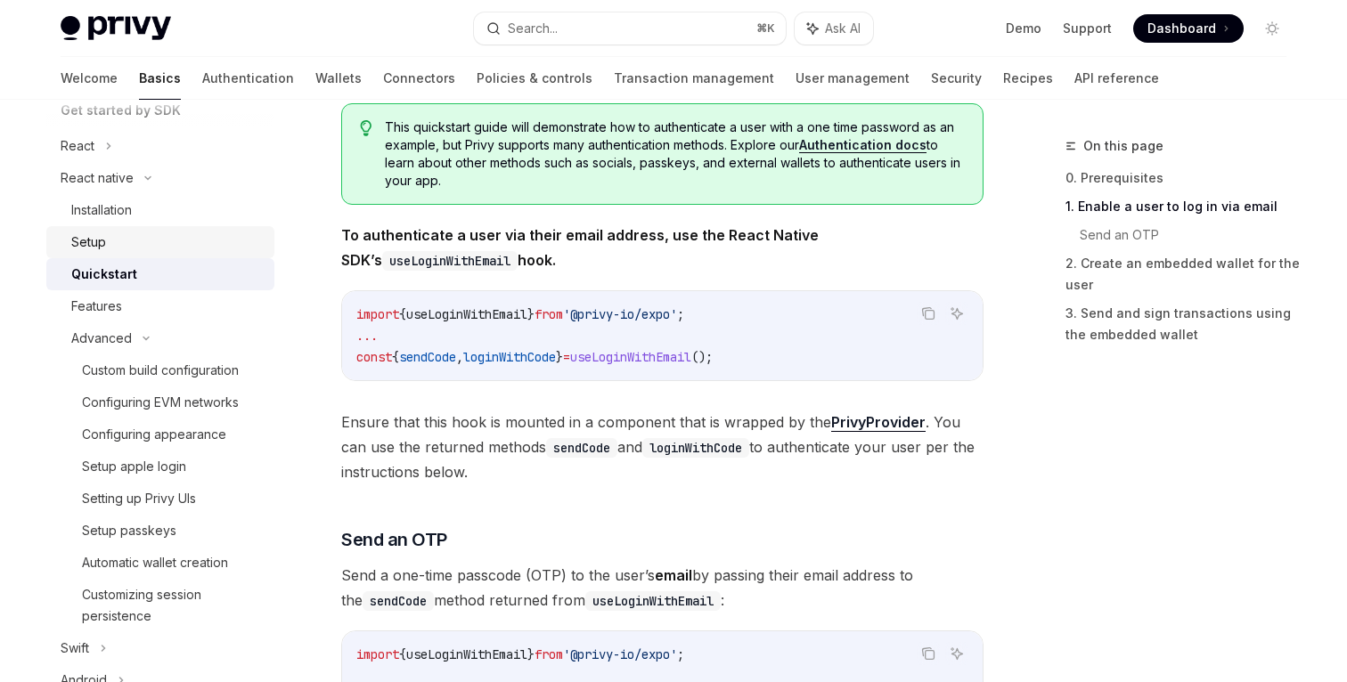
click at [108, 238] on div "Setup" at bounding box center [167, 242] width 192 height 21
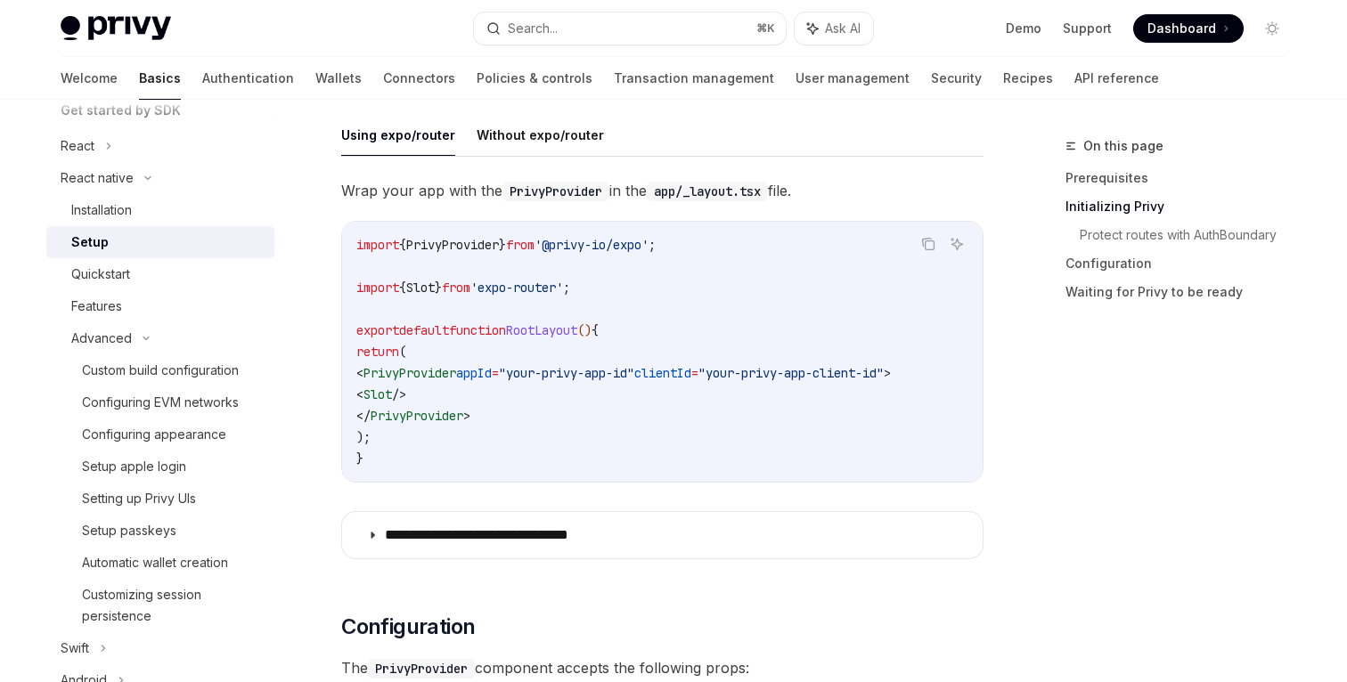
scroll to position [414, 0]
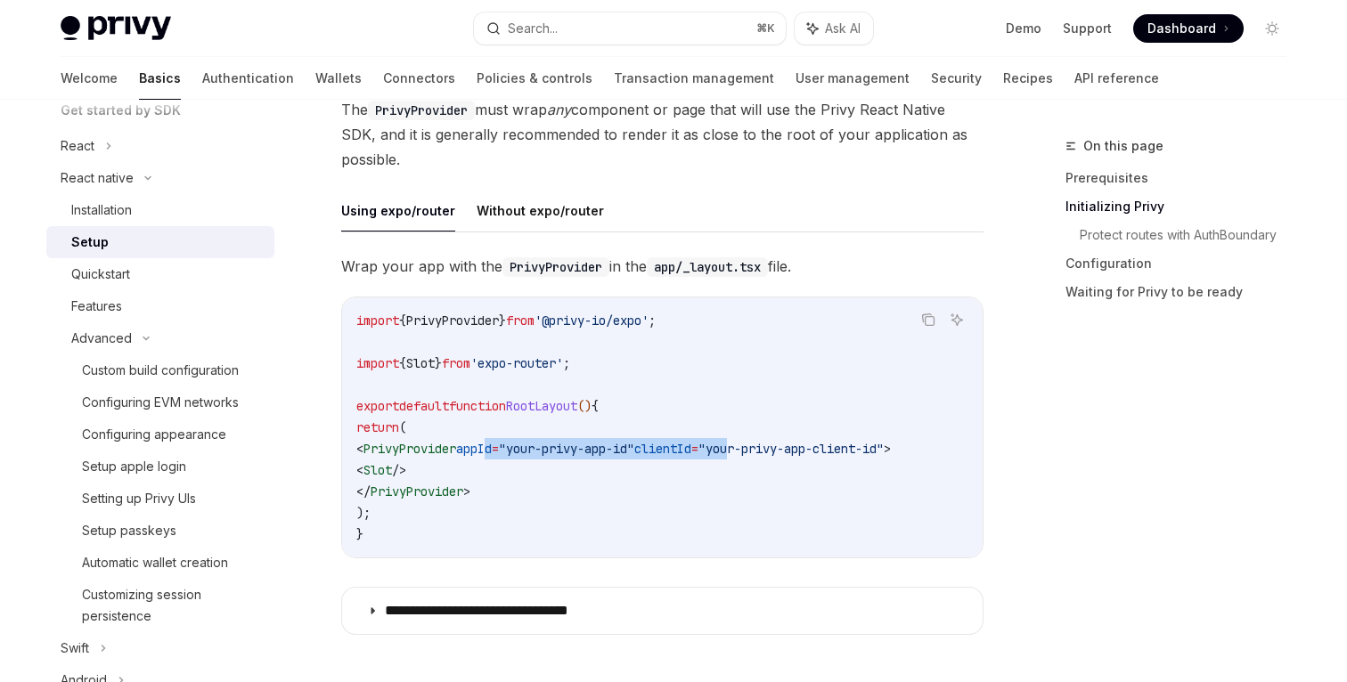
drag, startPoint x: 518, startPoint y: 449, endPoint x: 791, endPoint y: 453, distance: 273.5
click at [791, 453] on span "< PrivyProvider appId = "your-privy-app-id" clientId = "your-privy-app-client-i…" at bounding box center [623, 449] width 534 height 16
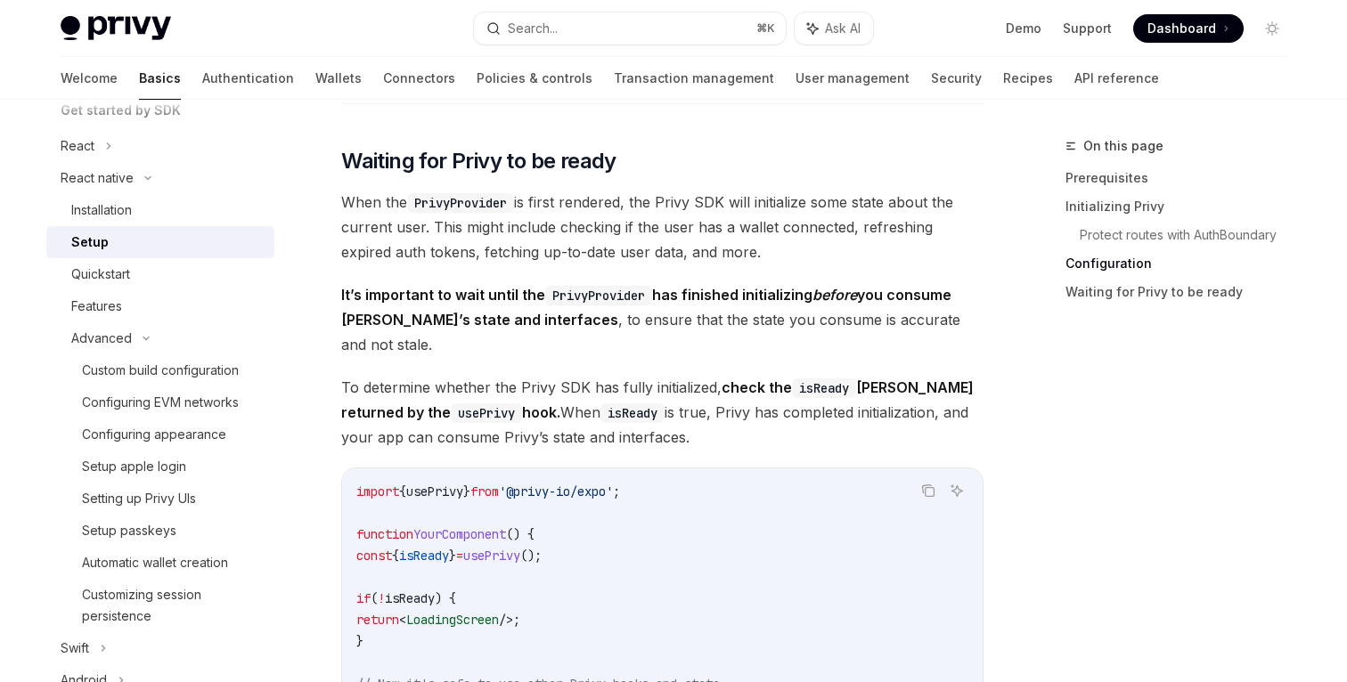
scroll to position [1266, 0]
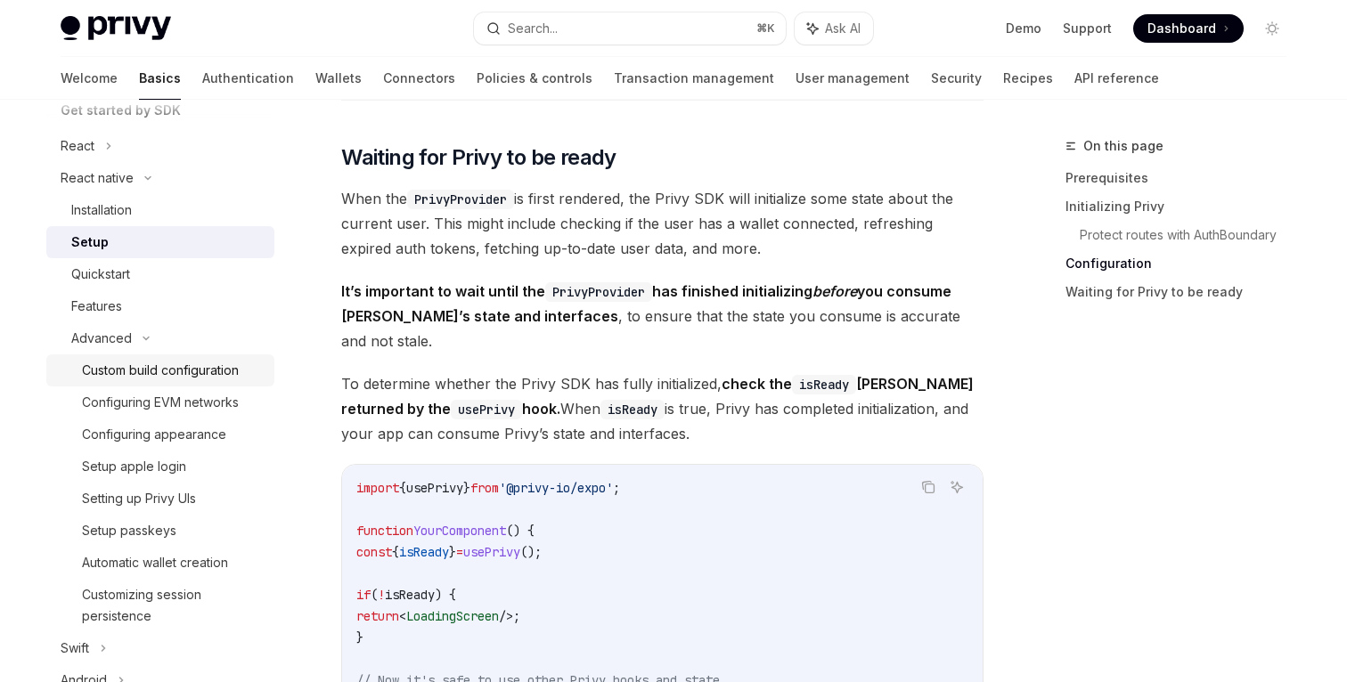
click at [163, 379] on div "Custom build configuration" at bounding box center [160, 370] width 157 height 21
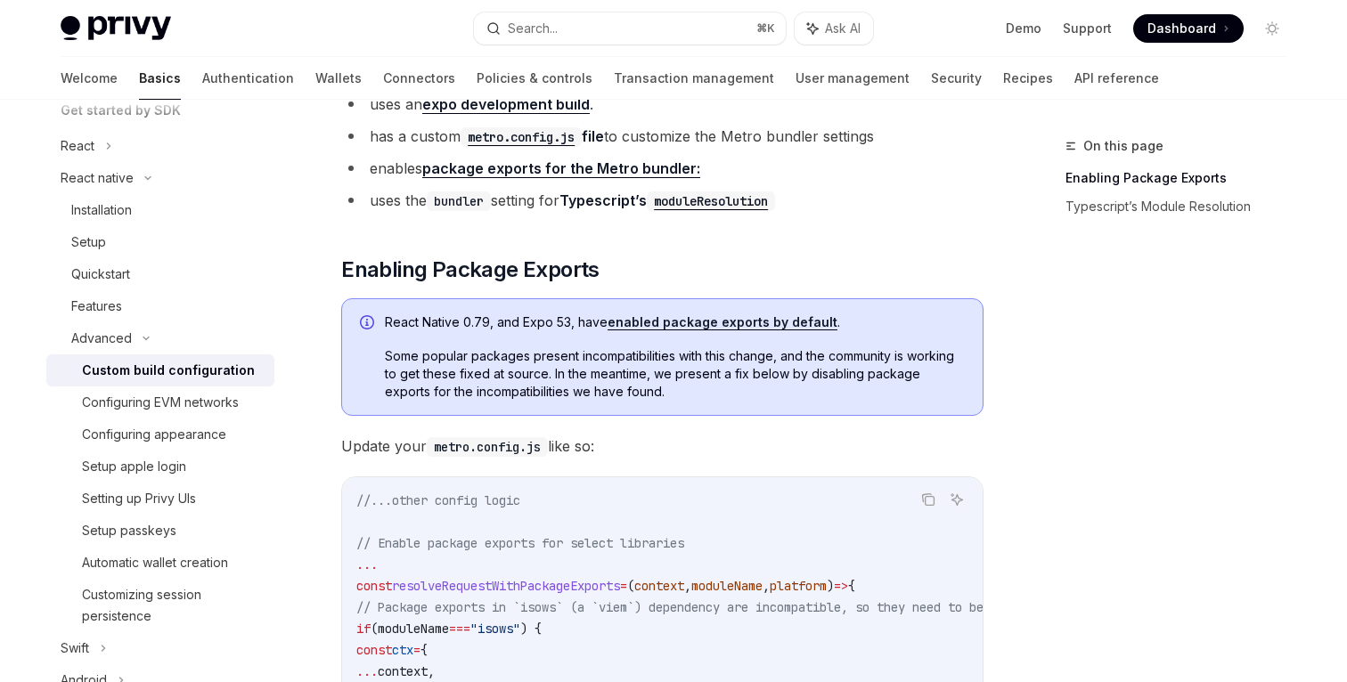
scroll to position [163, 0]
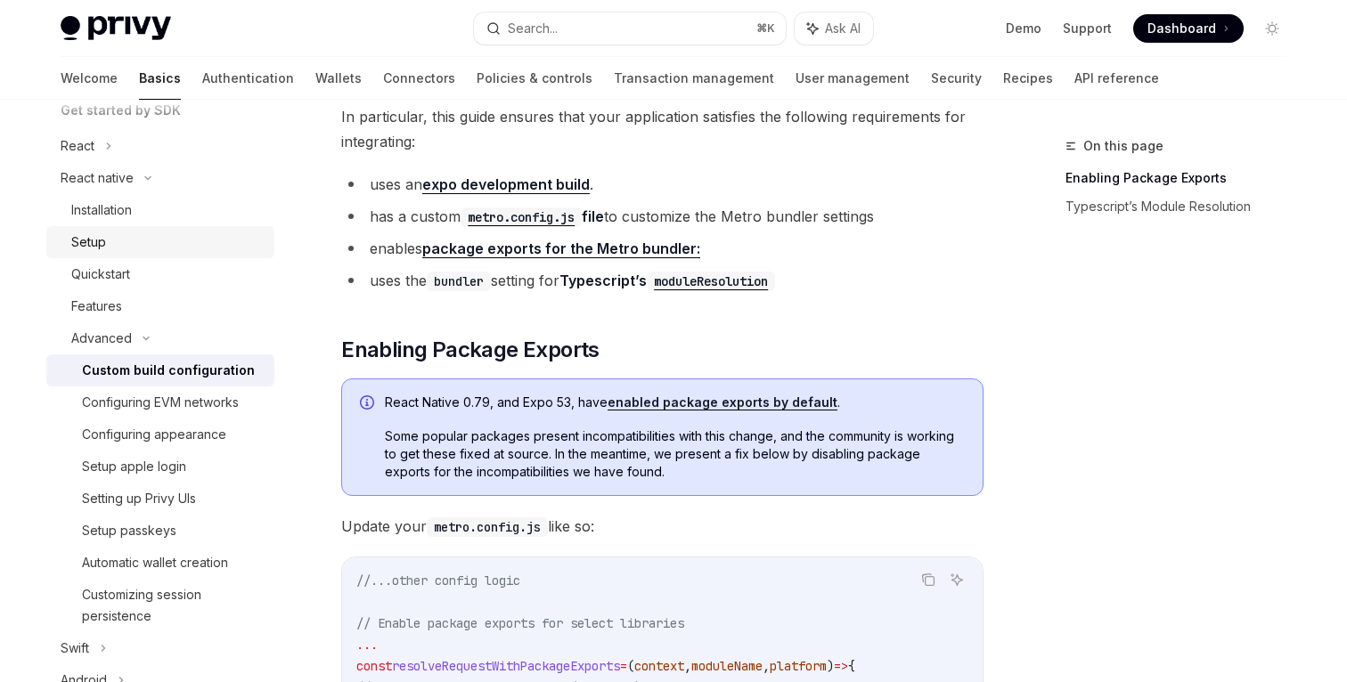
click at [125, 243] on div "Setup" at bounding box center [167, 242] width 192 height 21
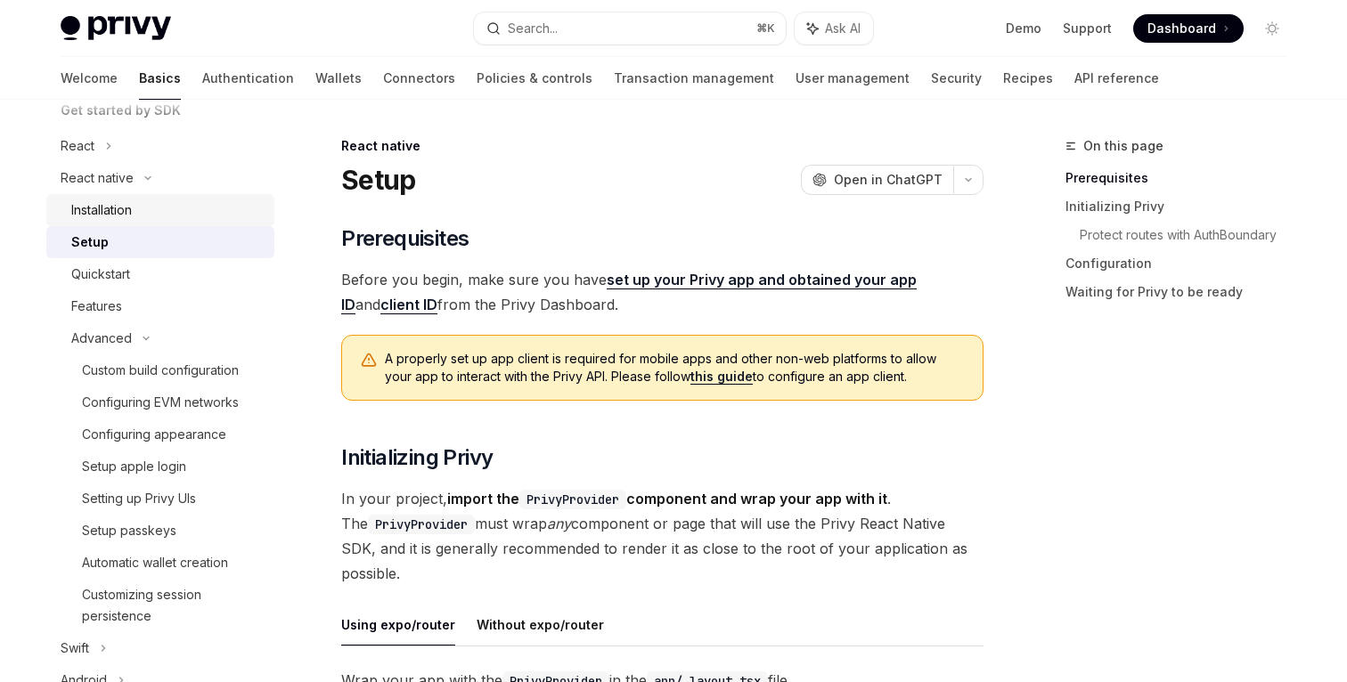
click at [120, 207] on div "Installation" at bounding box center [101, 210] width 61 height 21
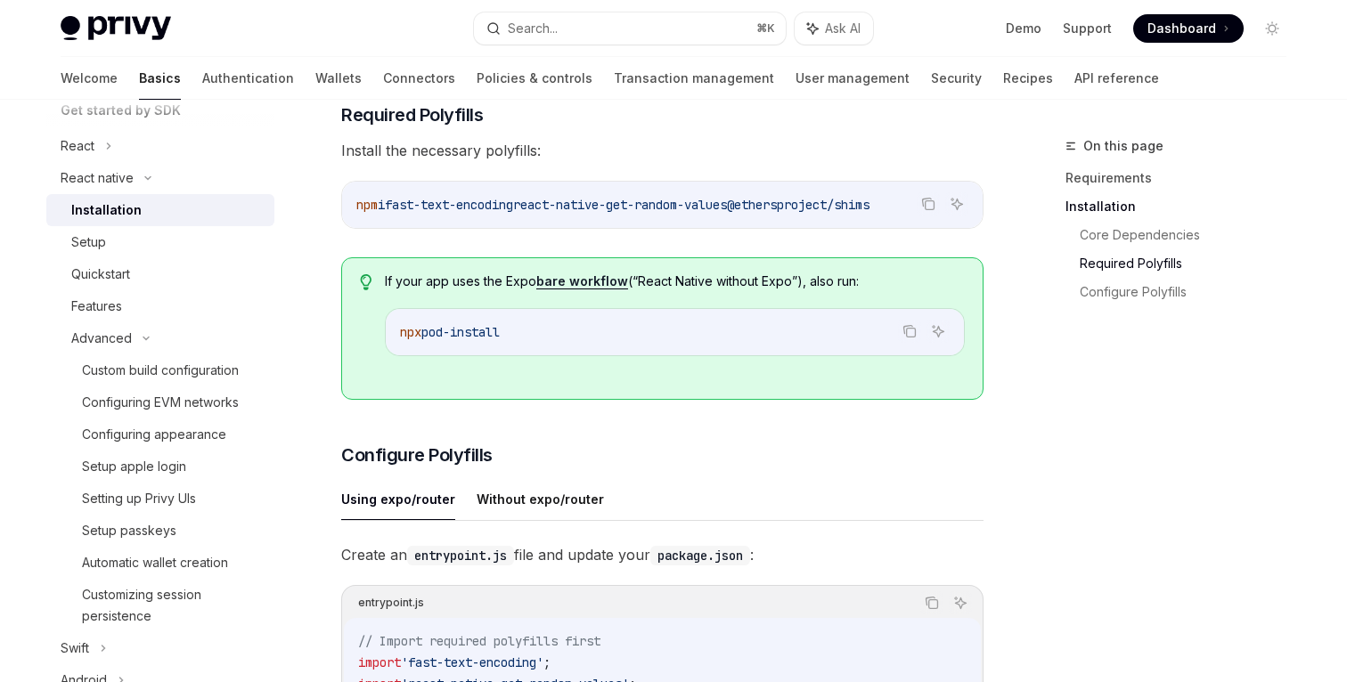
scroll to position [374, 0]
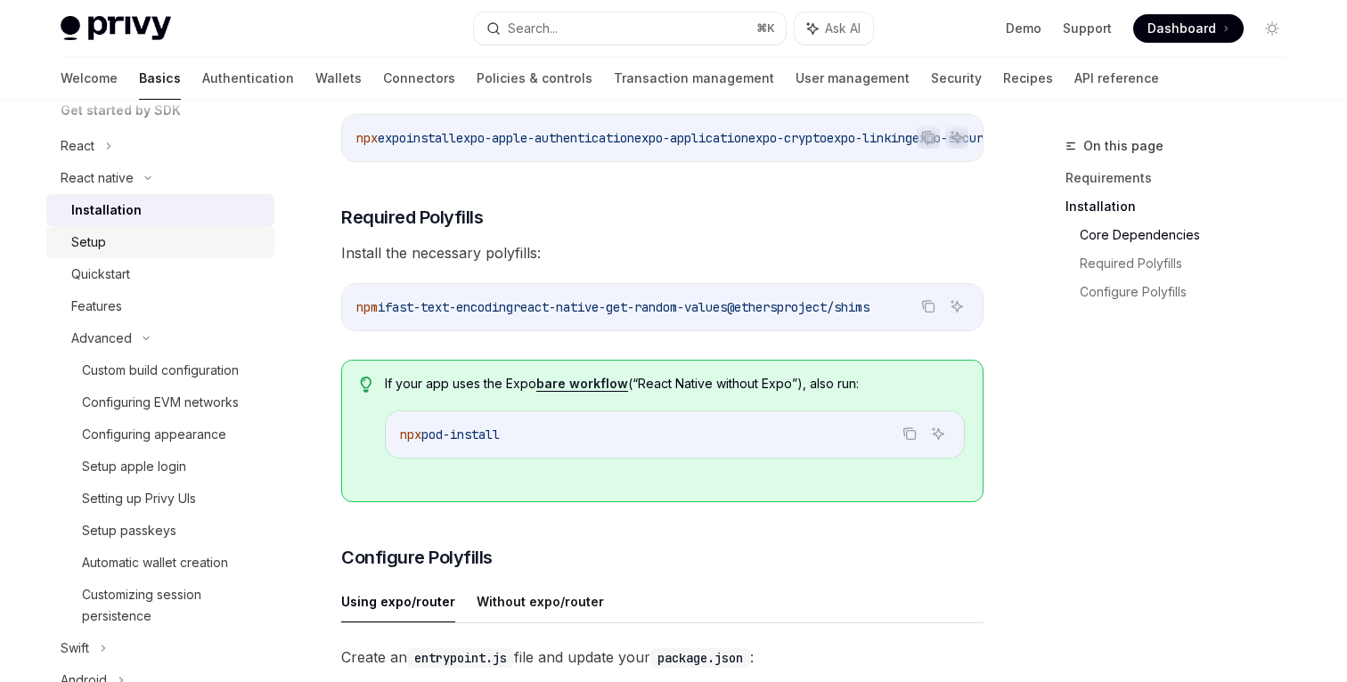
click at [190, 235] on div "Setup" at bounding box center [167, 242] width 192 height 21
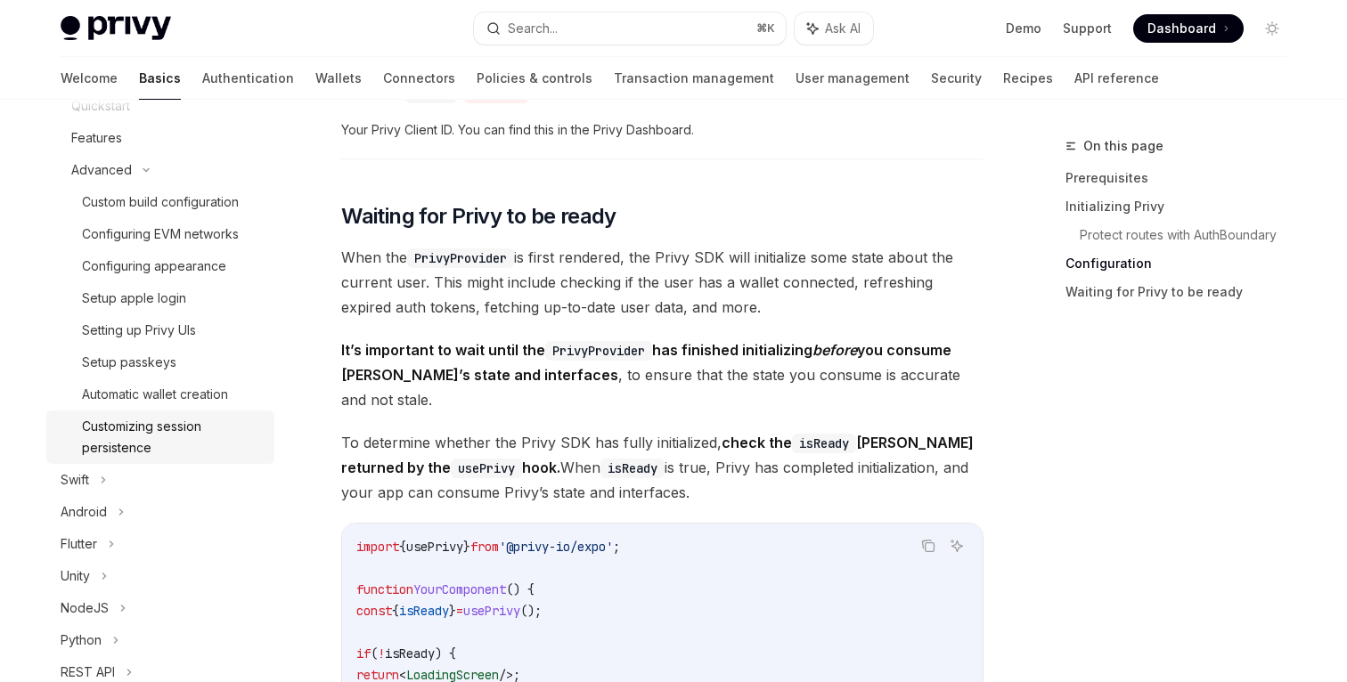
scroll to position [154, 0]
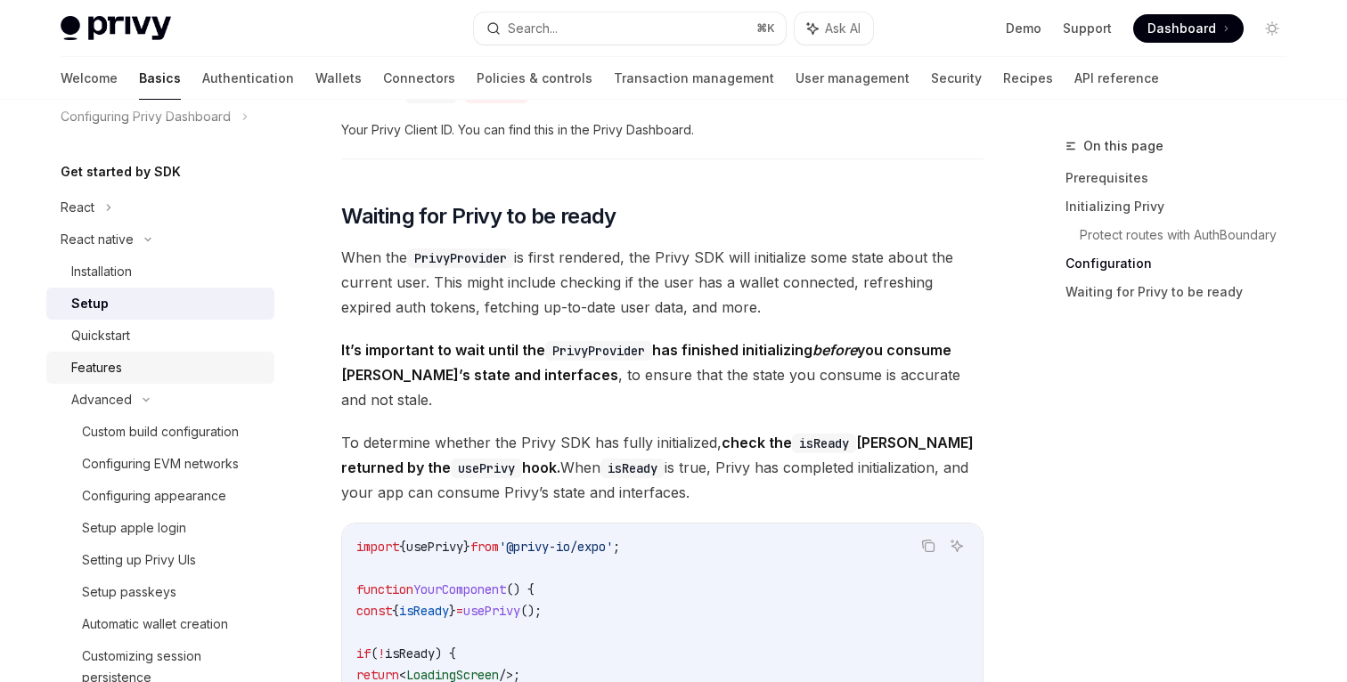
click at [92, 370] on div "Features" at bounding box center [96, 367] width 51 height 21
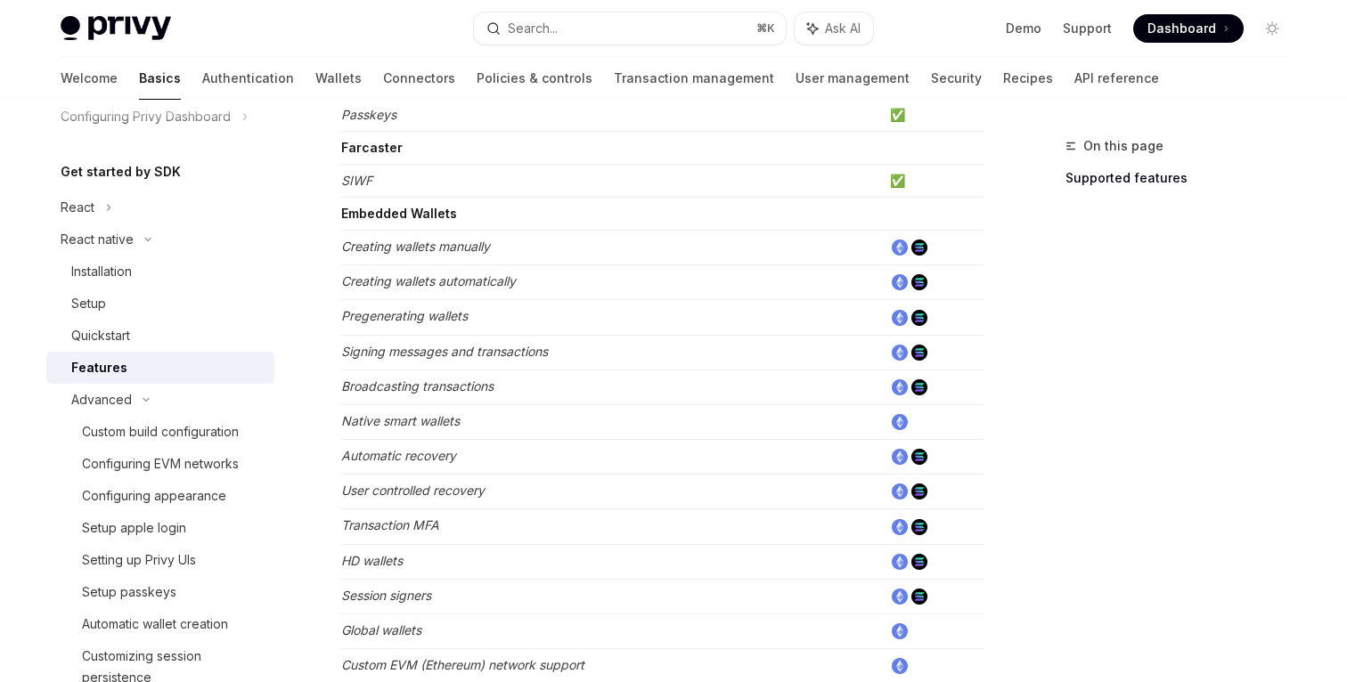
scroll to position [471, 0]
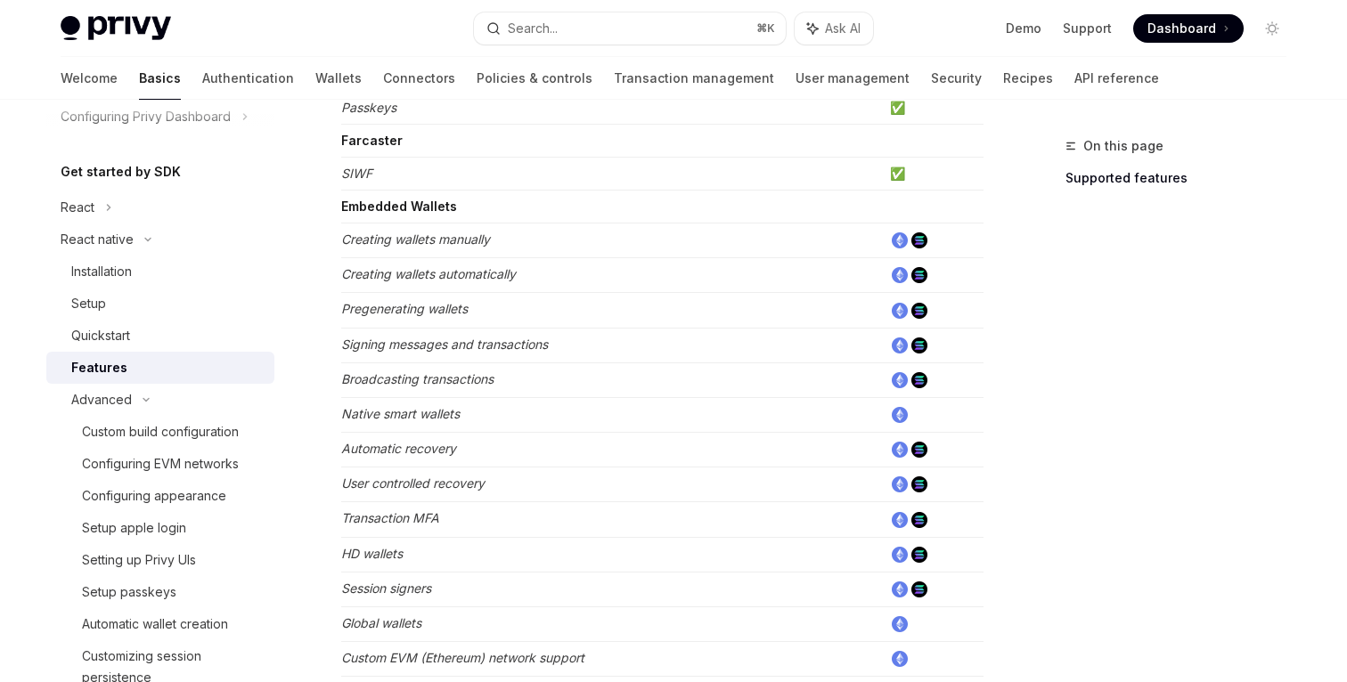
click at [515, 344] on em "Signing messages and transactions" at bounding box center [444, 344] width 207 height 15
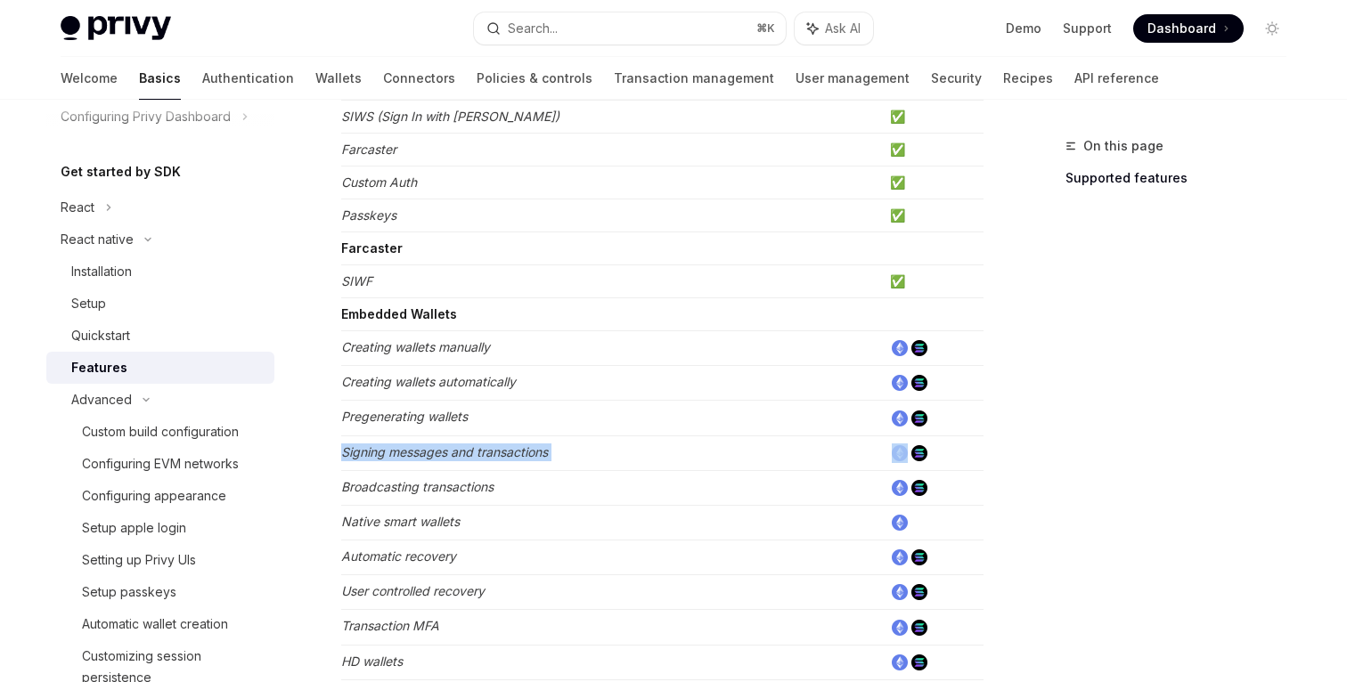
scroll to position [0, 0]
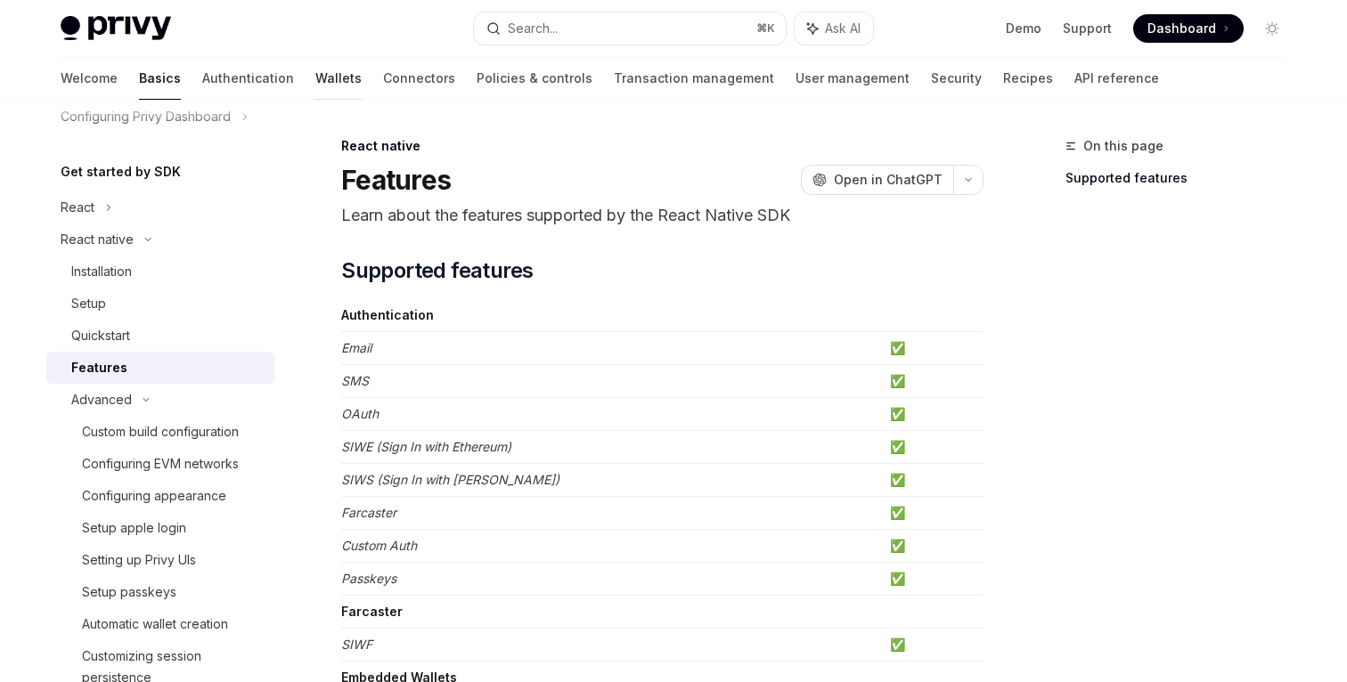
click at [315, 82] on link "Wallets" at bounding box center [338, 78] width 46 height 43
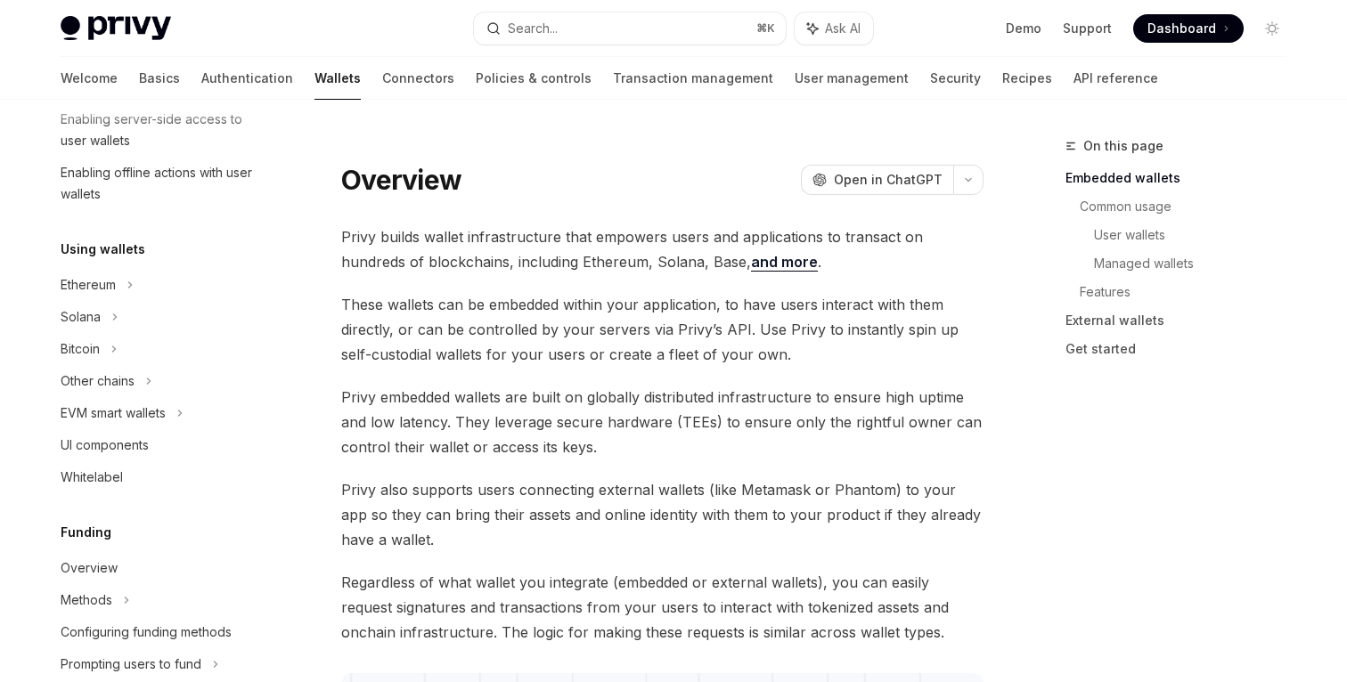
scroll to position [323, 0]
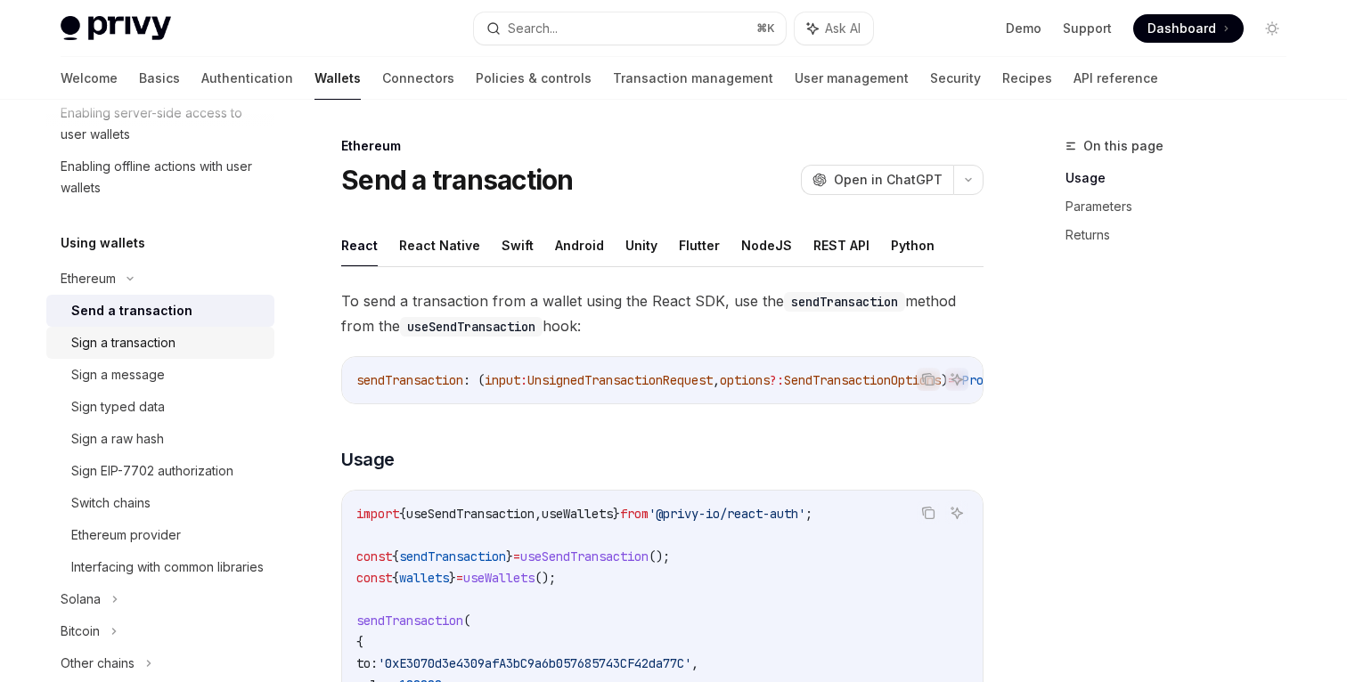
click at [107, 344] on div "Sign a transaction" at bounding box center [123, 342] width 104 height 21
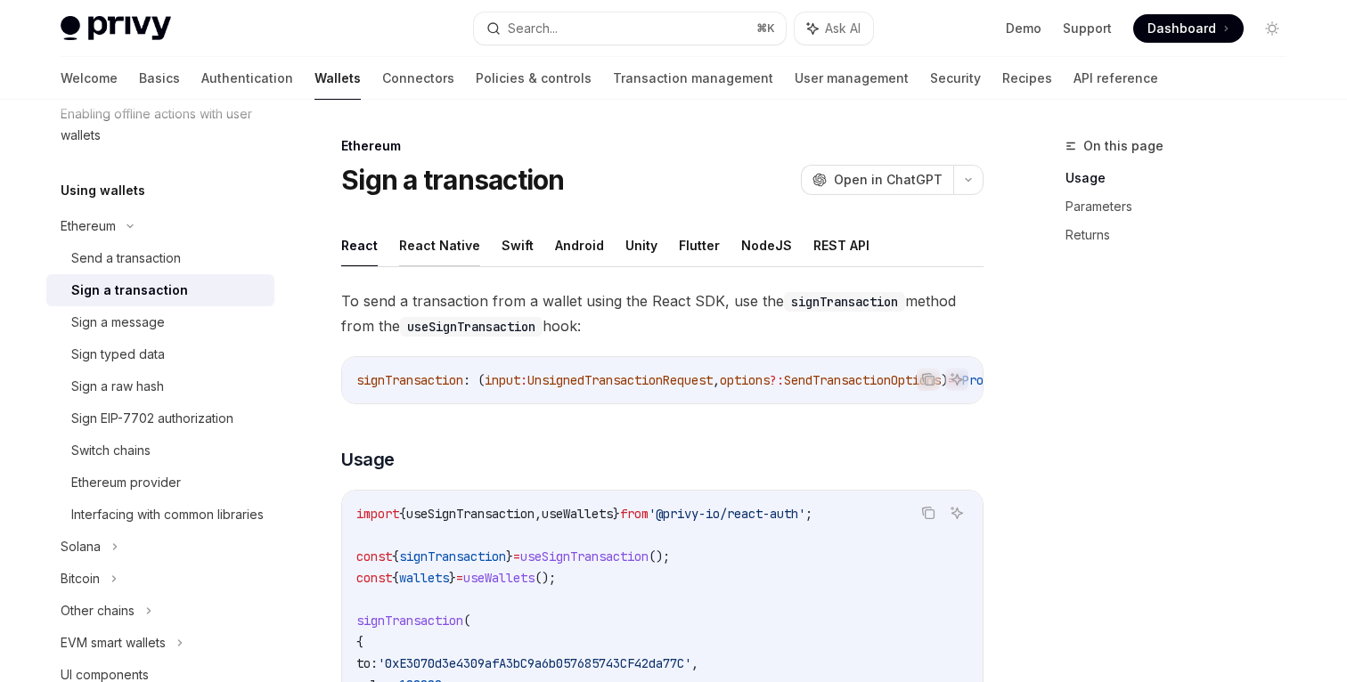
click at [436, 249] on button "React Native" at bounding box center [439, 245] width 81 height 42
type textarea "*"
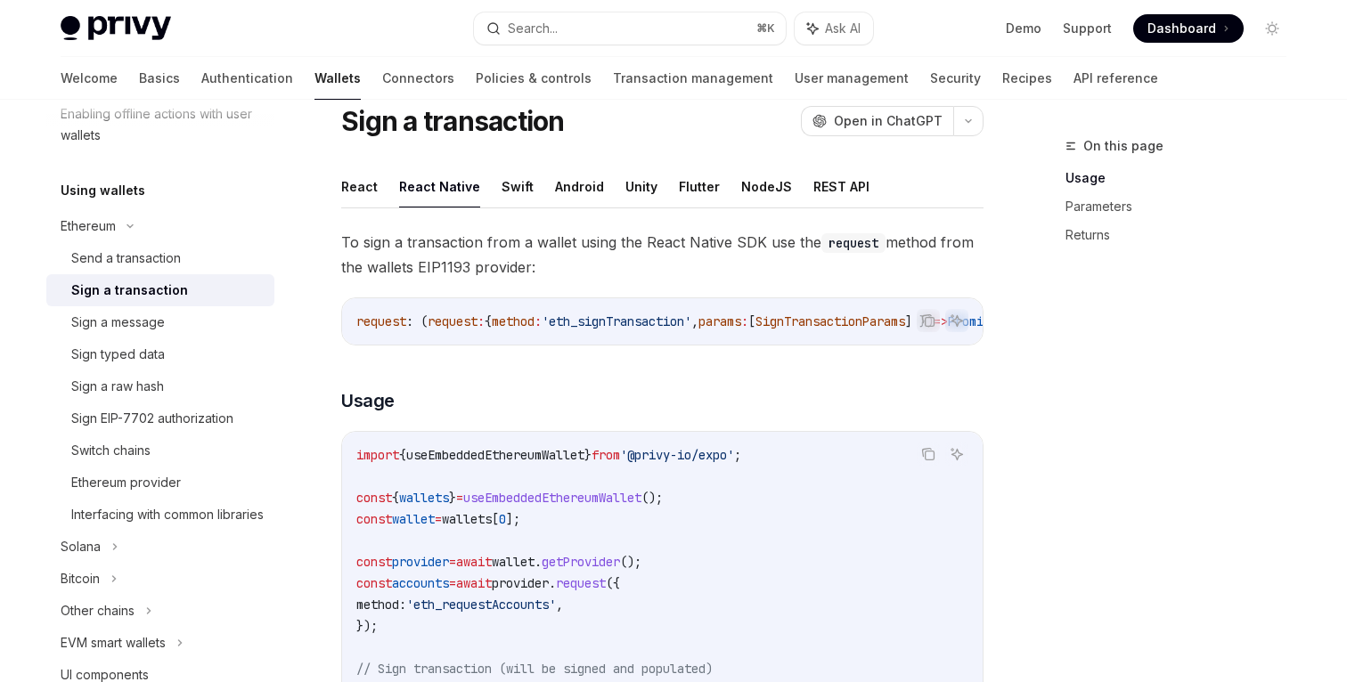
scroll to position [62, 0]
